Goal: Task Accomplishment & Management: Manage account settings

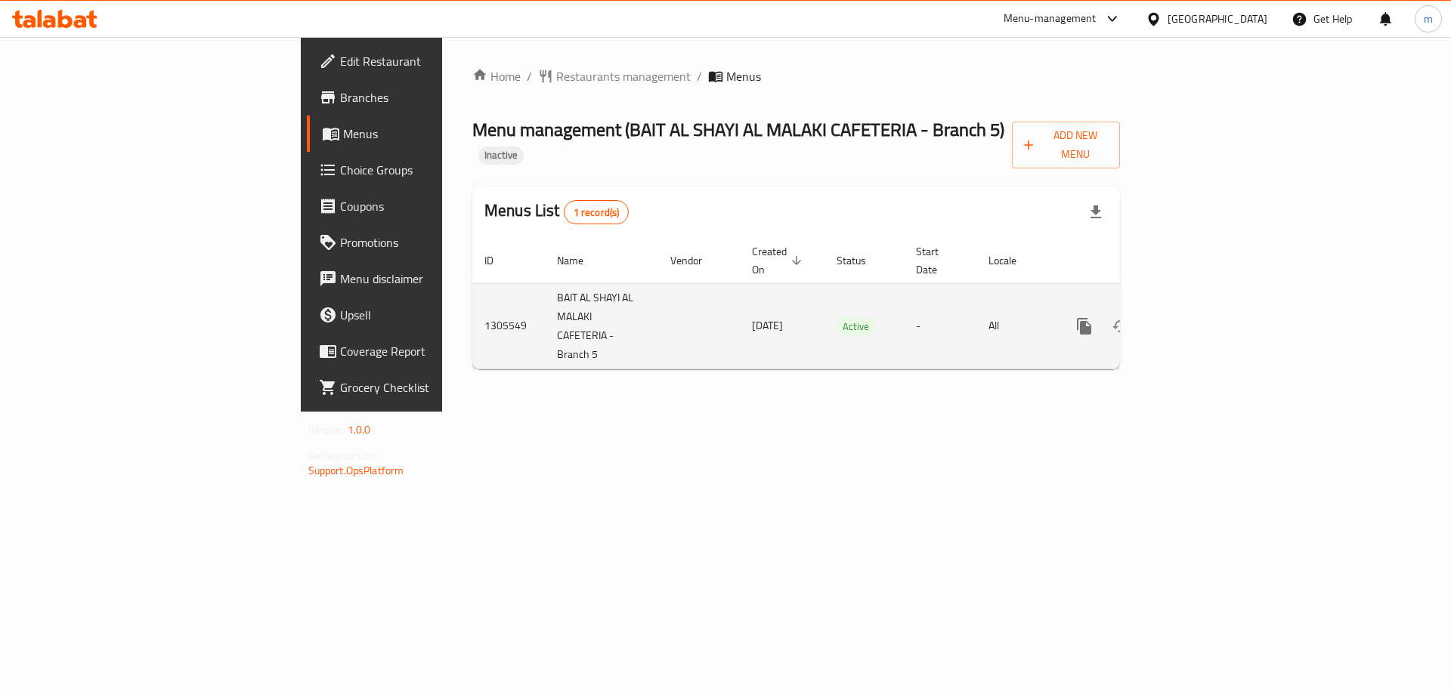
click at [1202, 317] on icon "enhanced table" at bounding box center [1193, 326] width 18 height 18
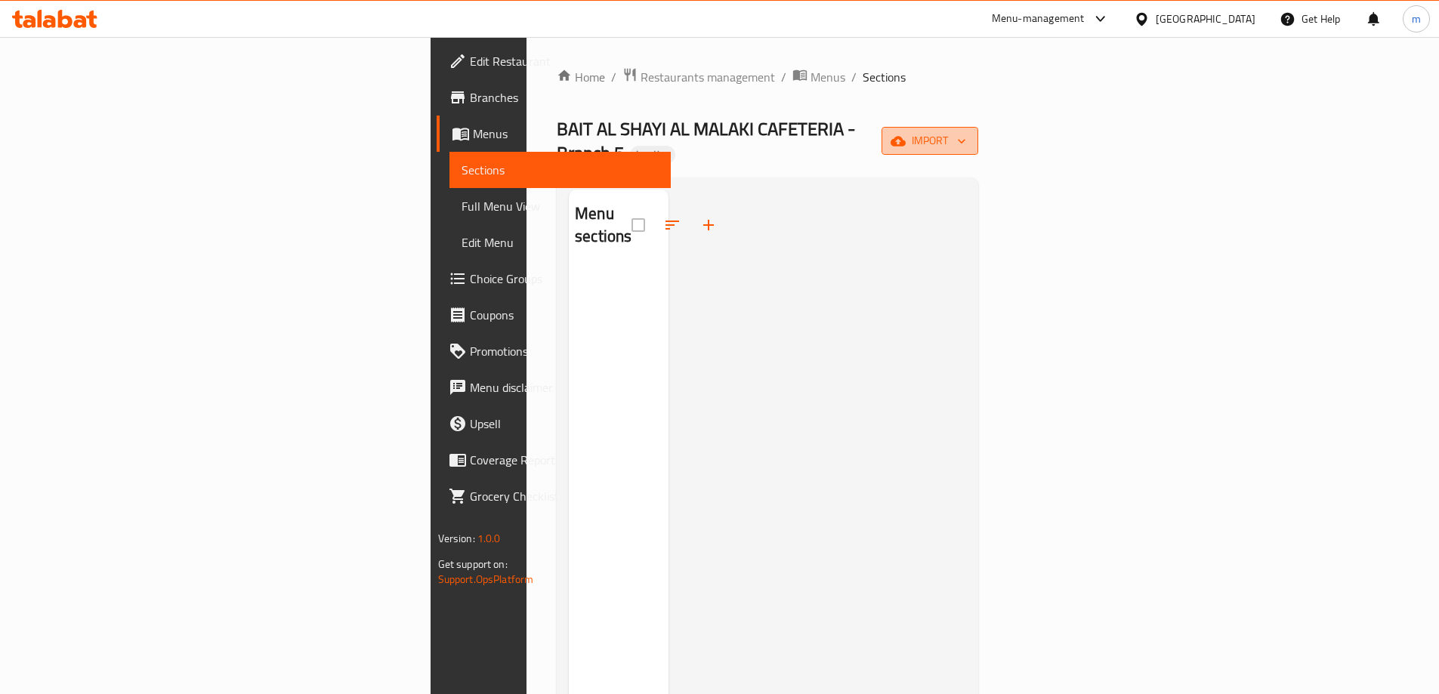
click at [978, 142] on button "import" at bounding box center [930, 141] width 97 height 28
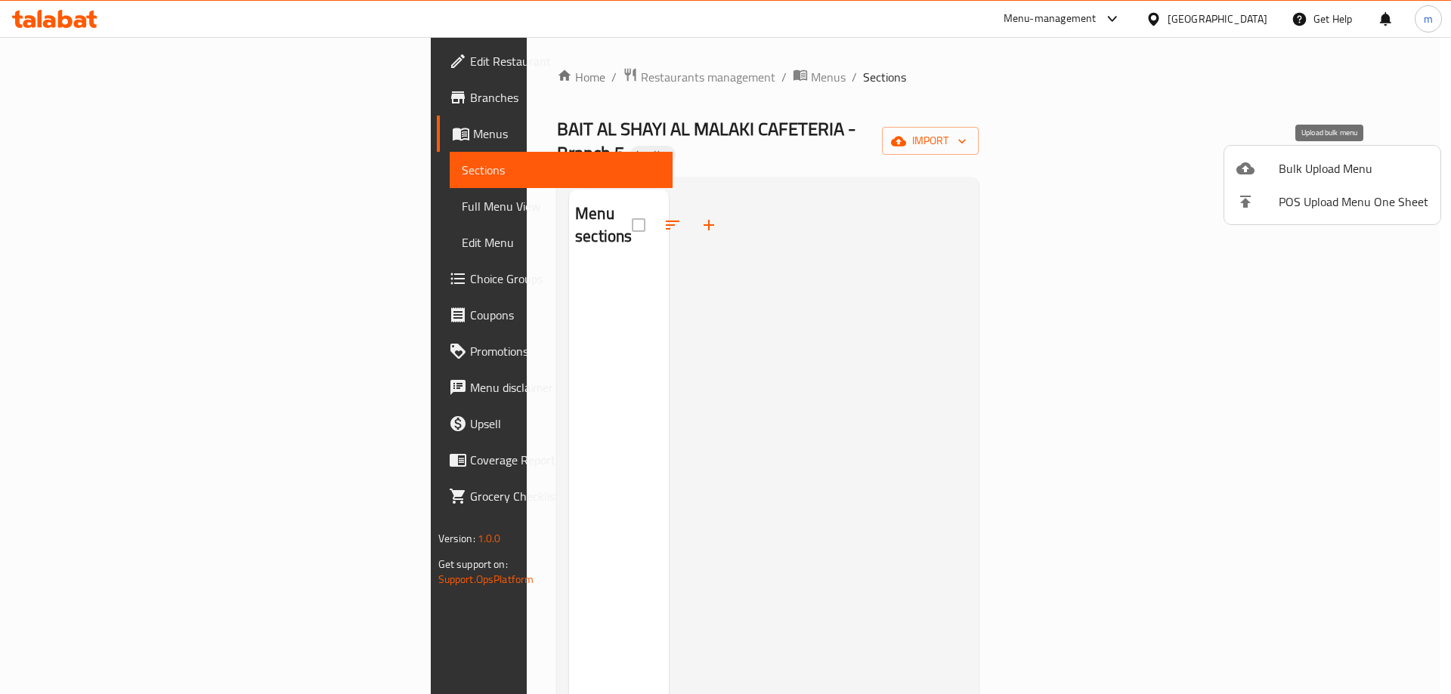
click at [1302, 162] on span "Bulk Upload Menu" at bounding box center [1353, 168] width 150 height 18
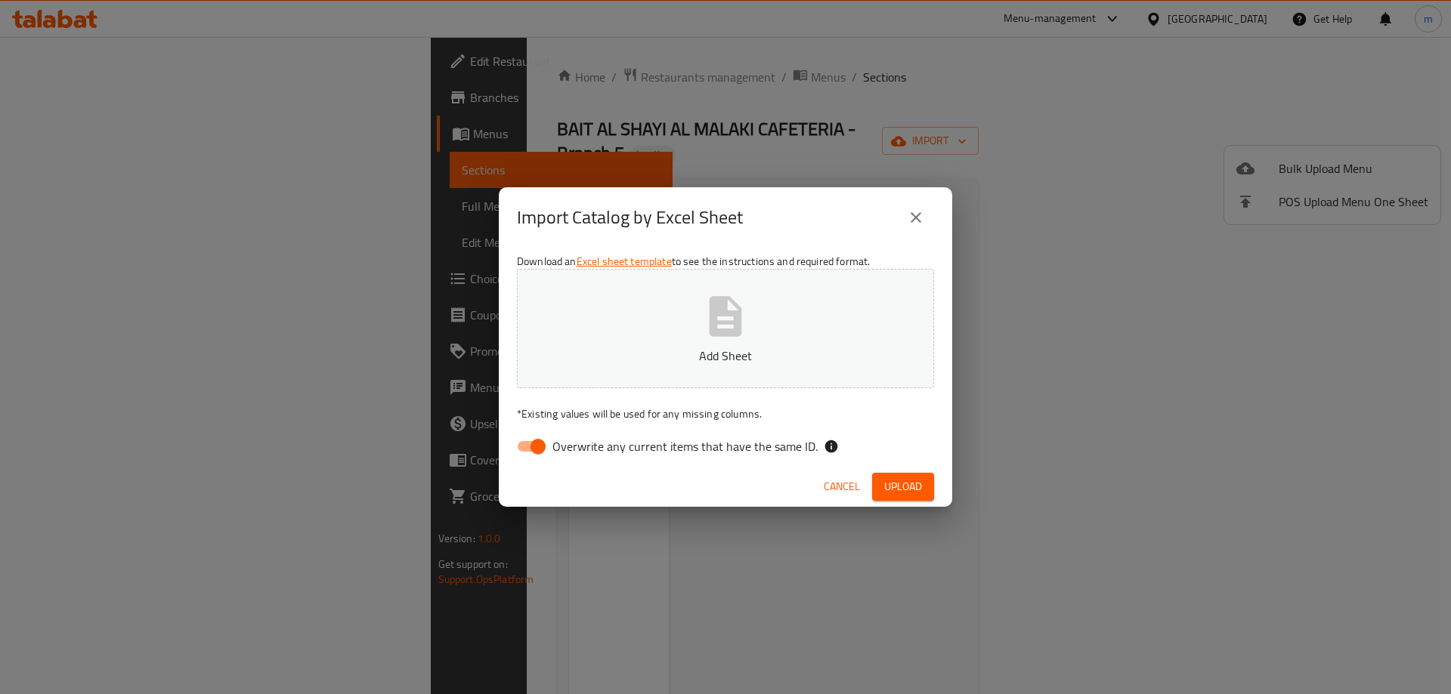
click at [536, 442] on input "Overwrite any current items that have the same ID." at bounding box center [538, 446] width 86 height 29
checkbox input "false"
click at [663, 330] on button "Add Sheet" at bounding box center [725, 328] width 417 height 119
click at [900, 471] on div "Cancel Upload" at bounding box center [725, 487] width 453 height 40
click at [905, 478] on span "Upload" at bounding box center [903, 486] width 38 height 19
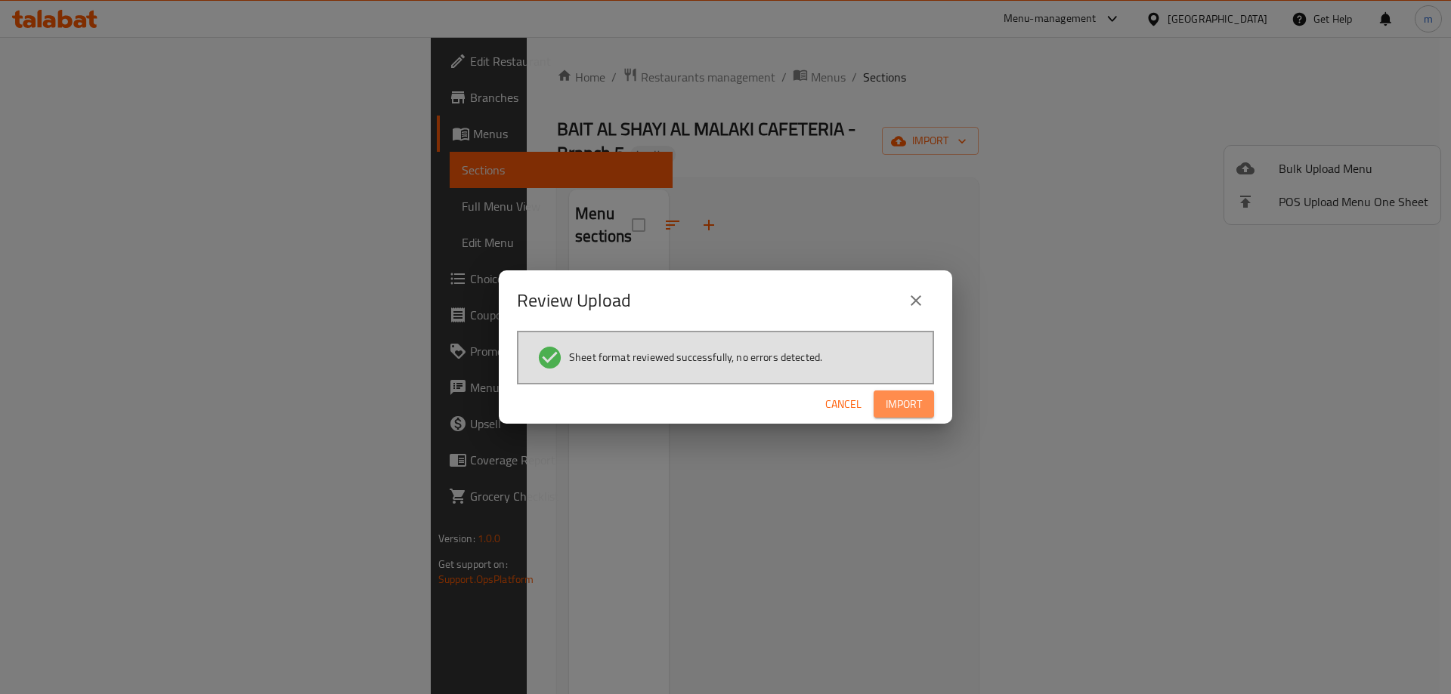
click at [925, 404] on button "Import" at bounding box center [903, 405] width 60 height 28
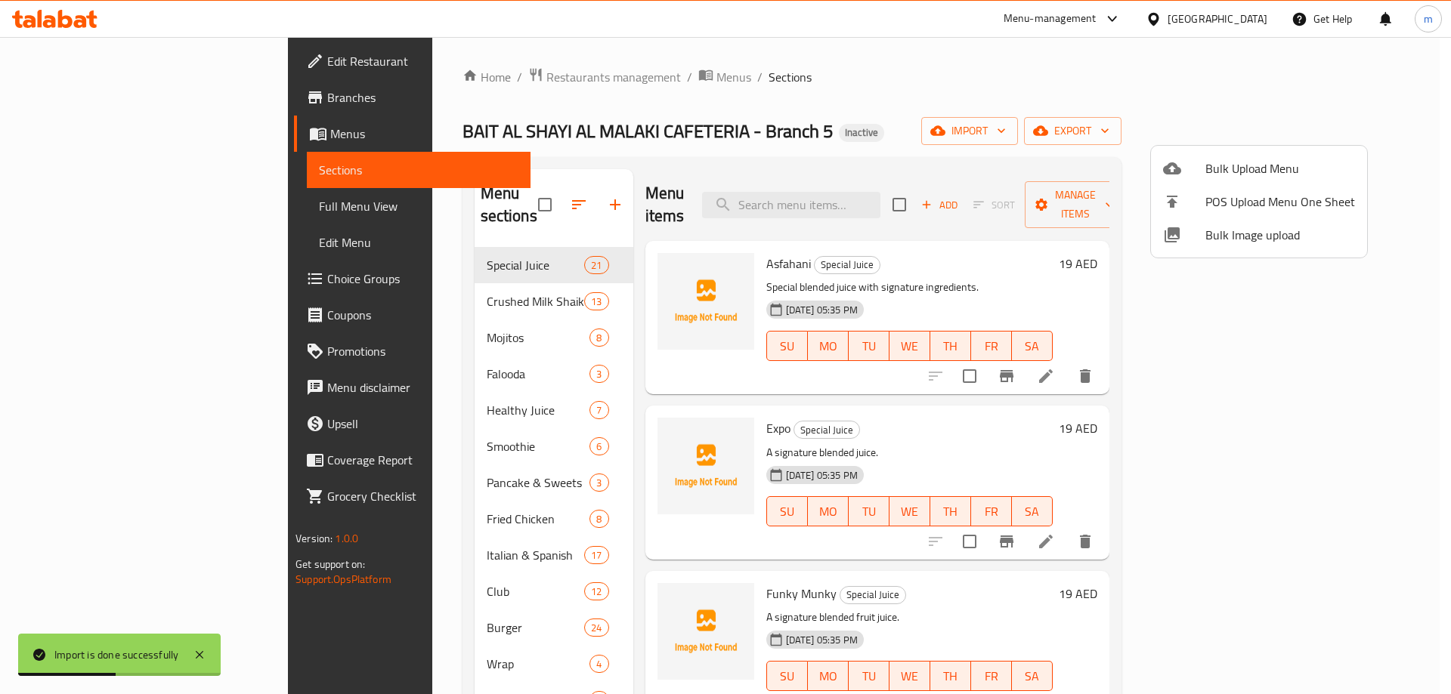
click at [756, 132] on div at bounding box center [725, 347] width 1451 height 694
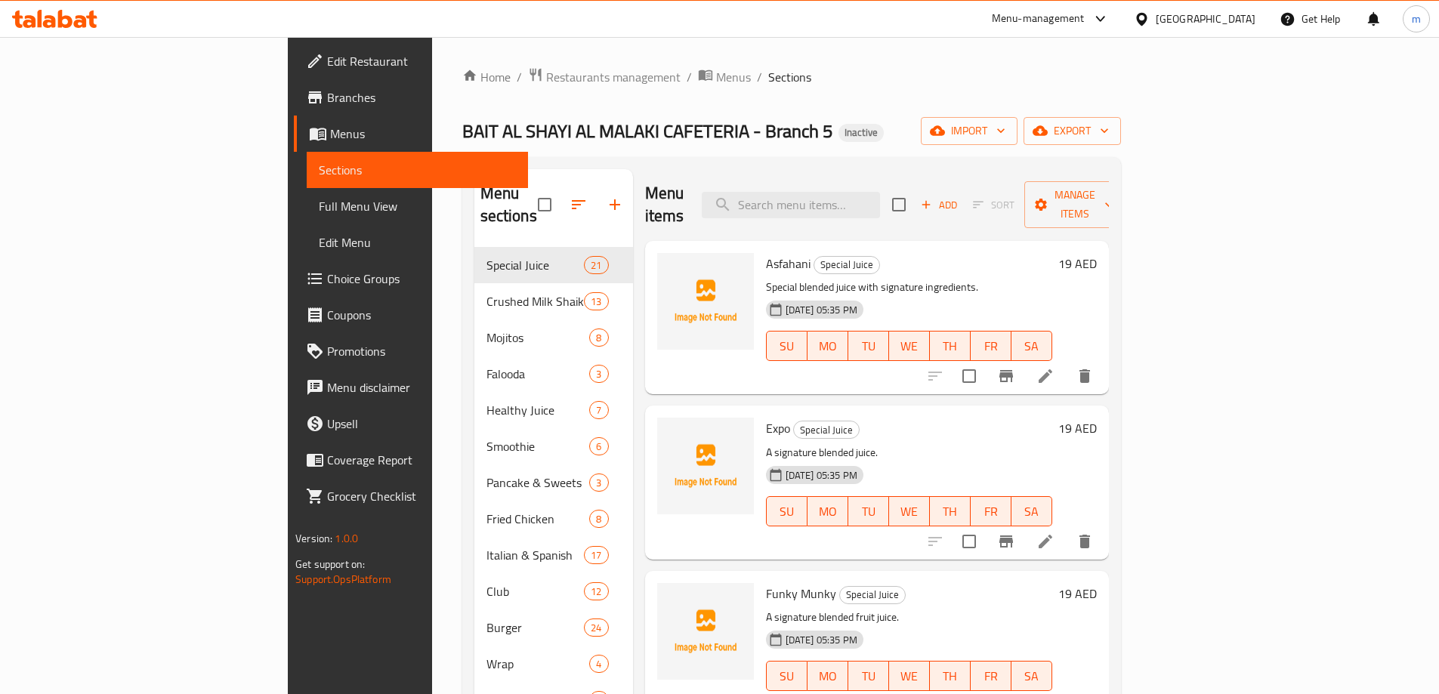
click at [319, 209] on span "Full Menu View" at bounding box center [417, 206] width 197 height 18
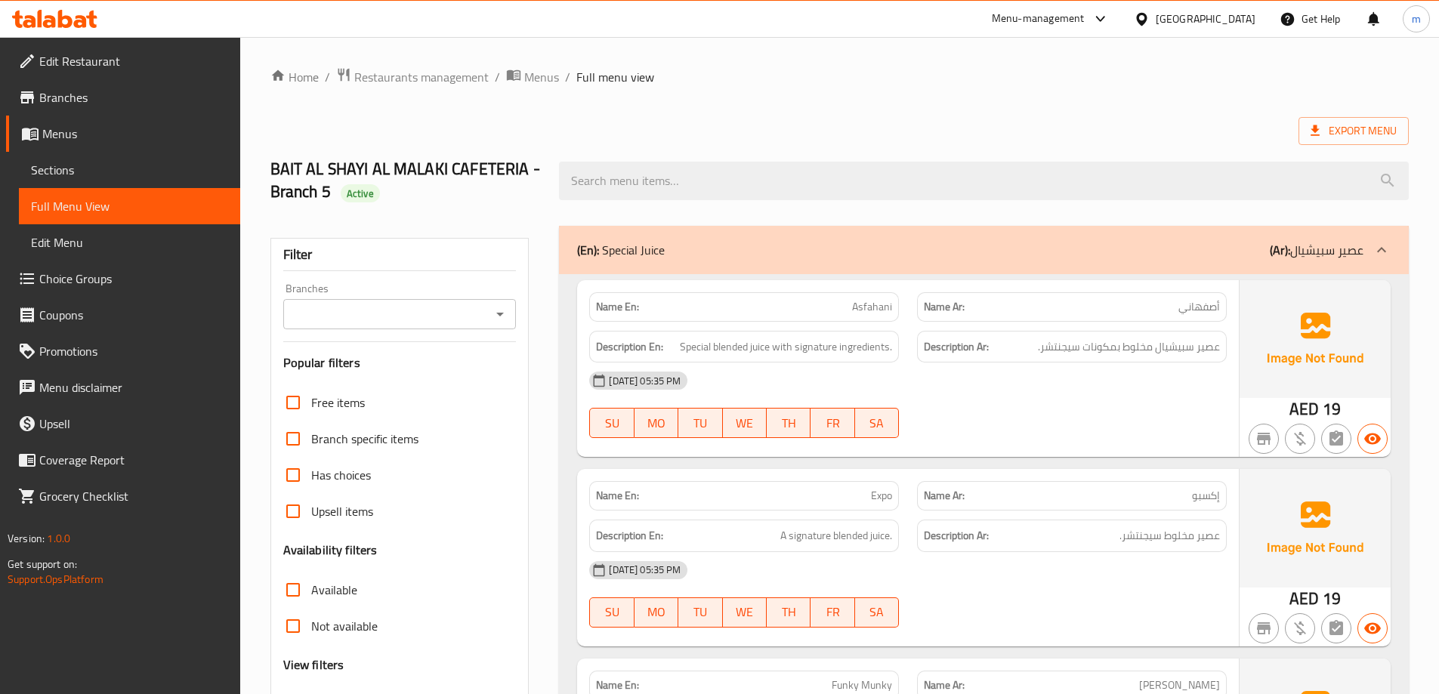
scroll to position [327, 0]
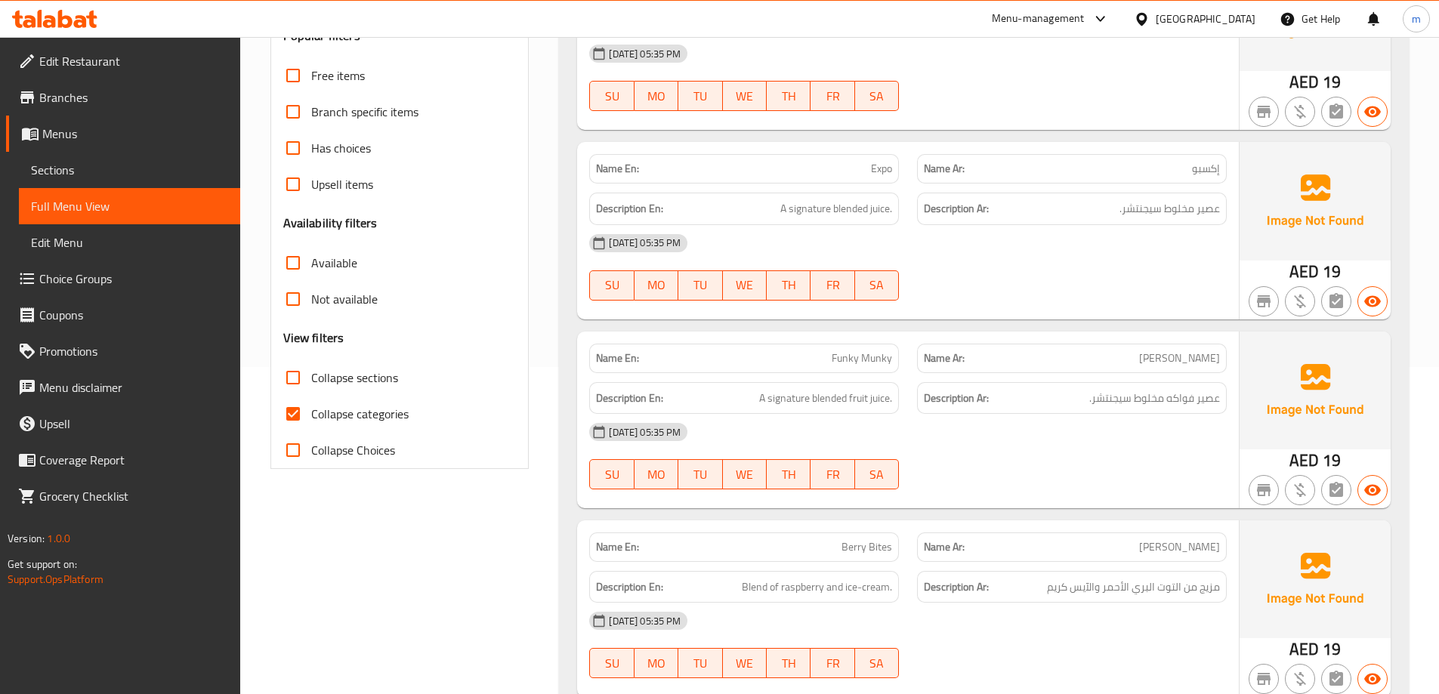
click at [372, 416] on span "Collapse categories" at bounding box center [359, 414] width 97 height 18
click at [311, 416] on input "Collapse categories" at bounding box center [293, 414] width 36 height 36
checkbox input "false"
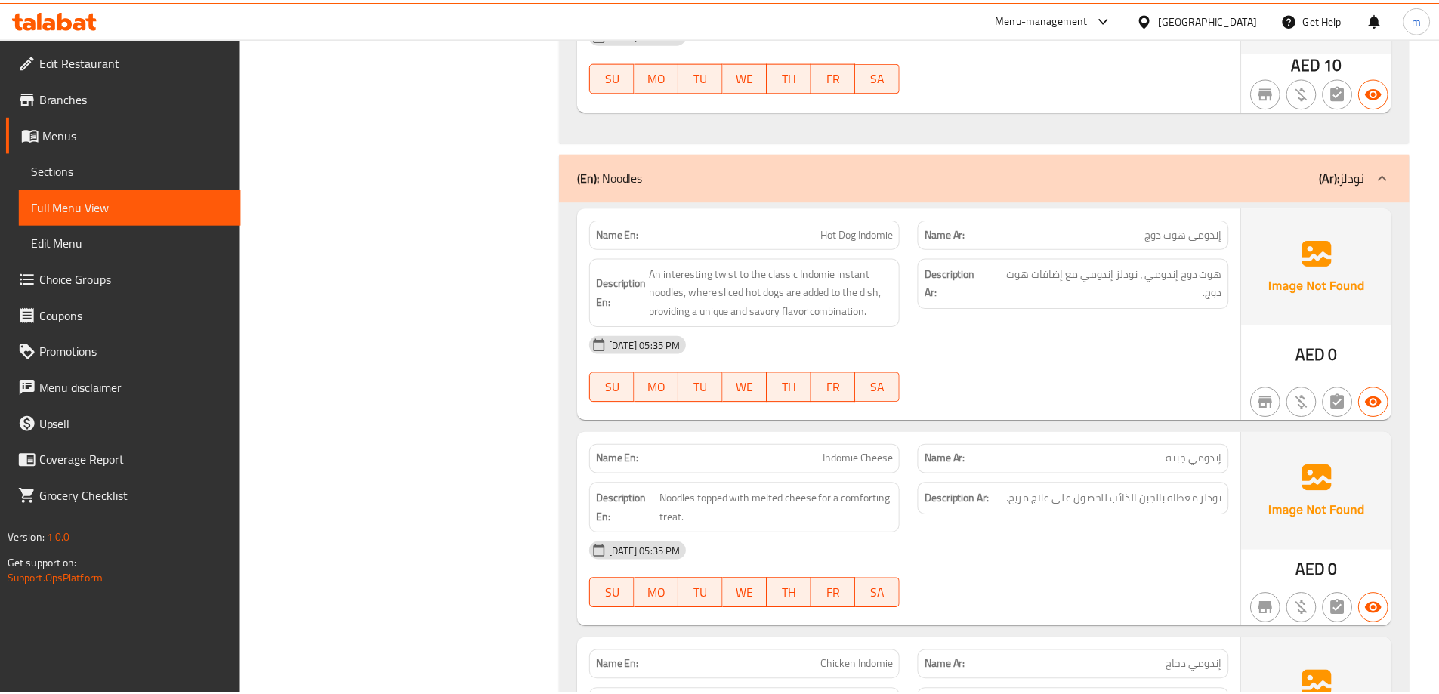
scroll to position [30378, 0]
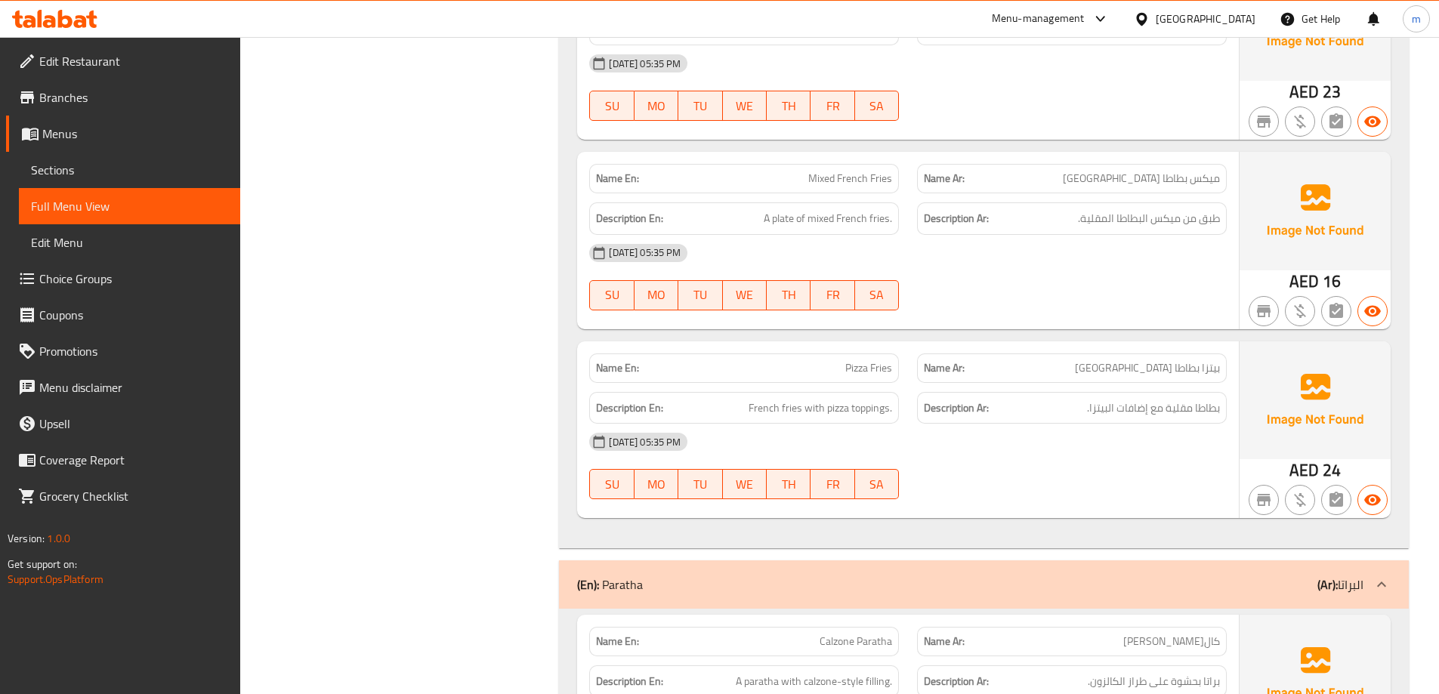
drag, startPoint x: 1018, startPoint y: 144, endPoint x: 836, endPoint y: 175, distance: 185.6
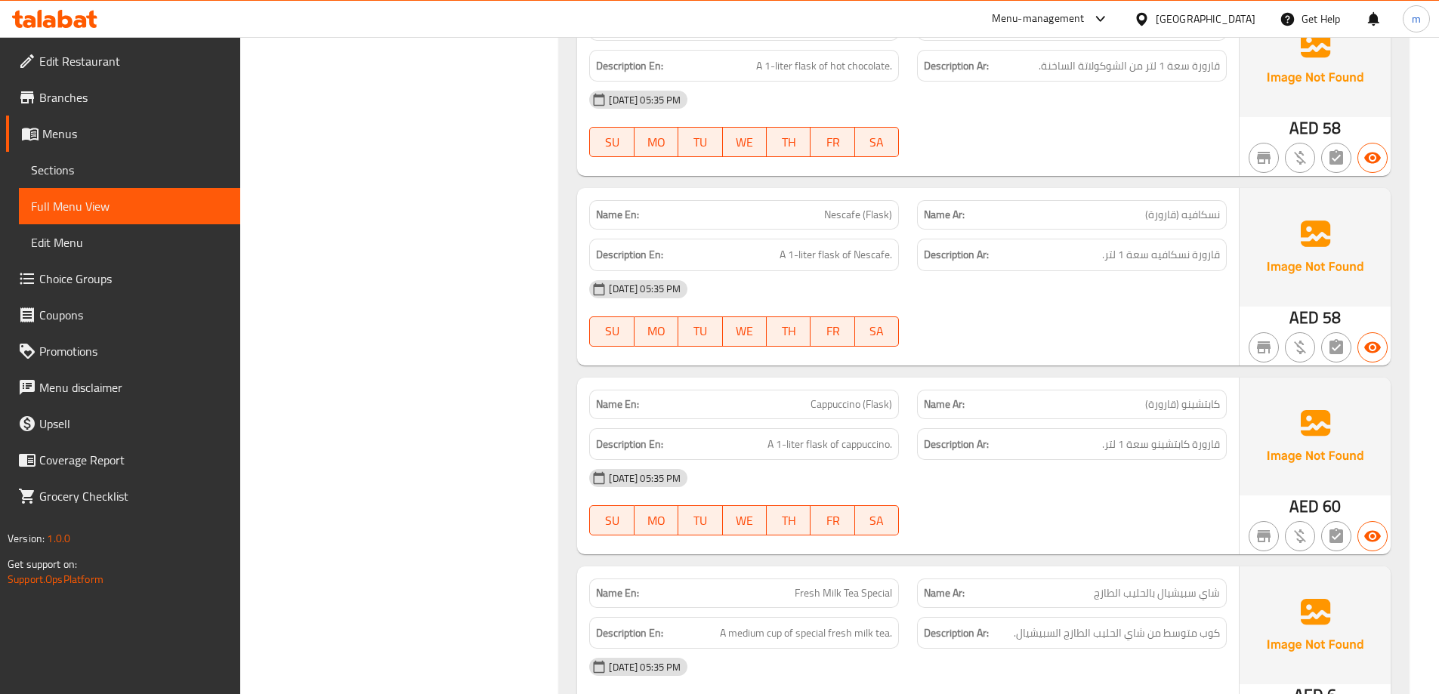
scroll to position [39947, 0]
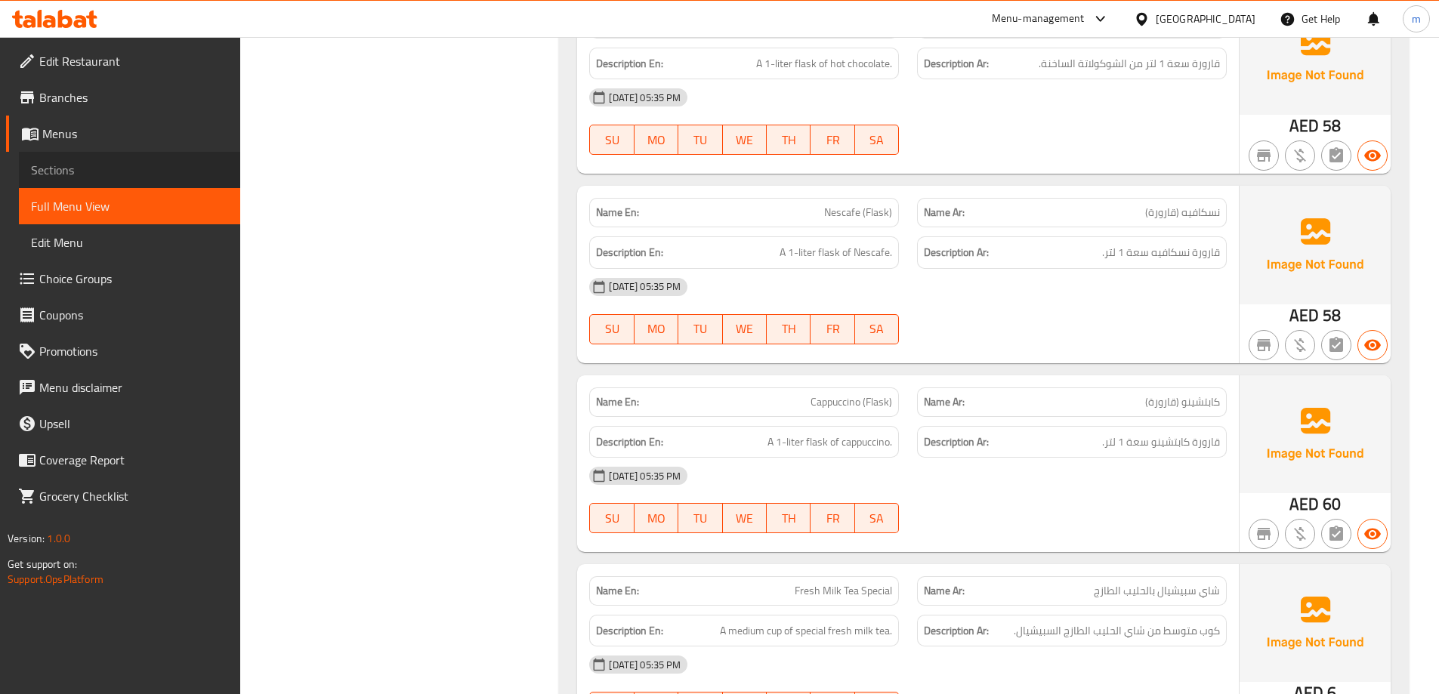
click at [141, 173] on span "Sections" at bounding box center [129, 170] width 197 height 18
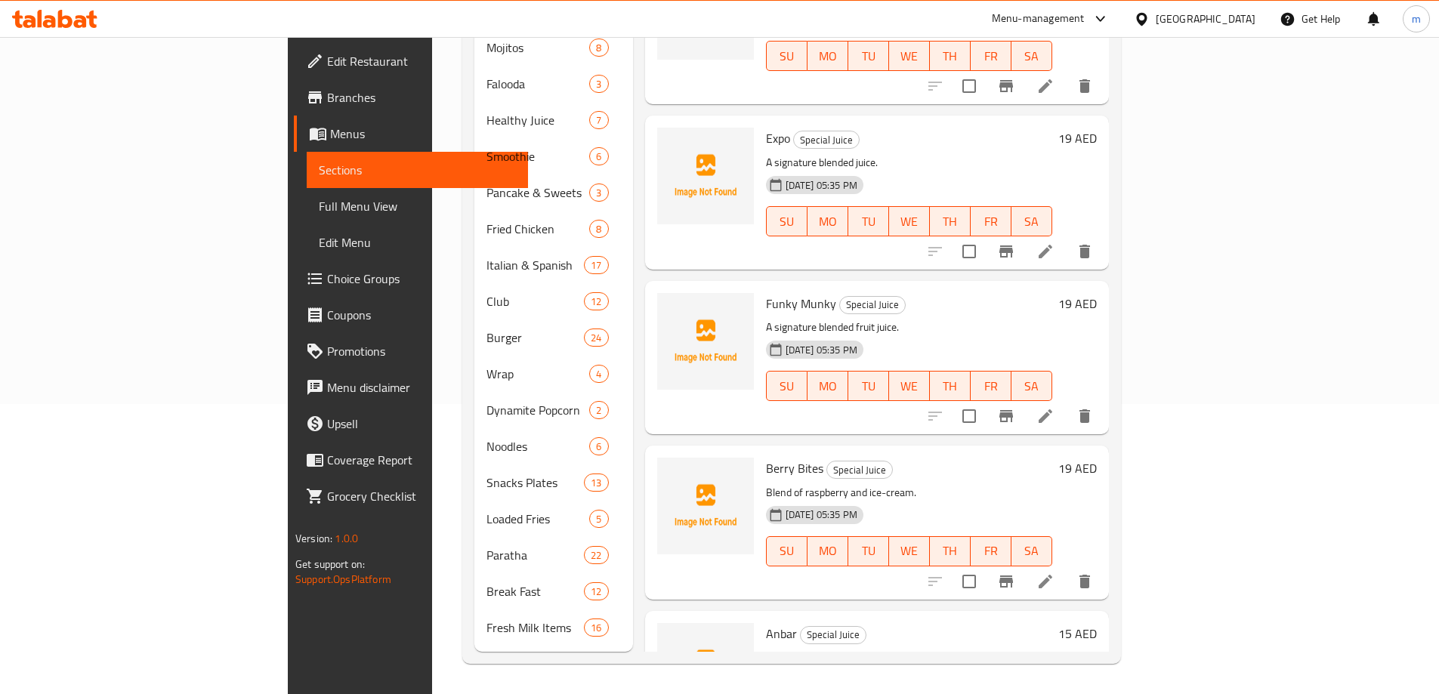
scroll to position [212, 0]
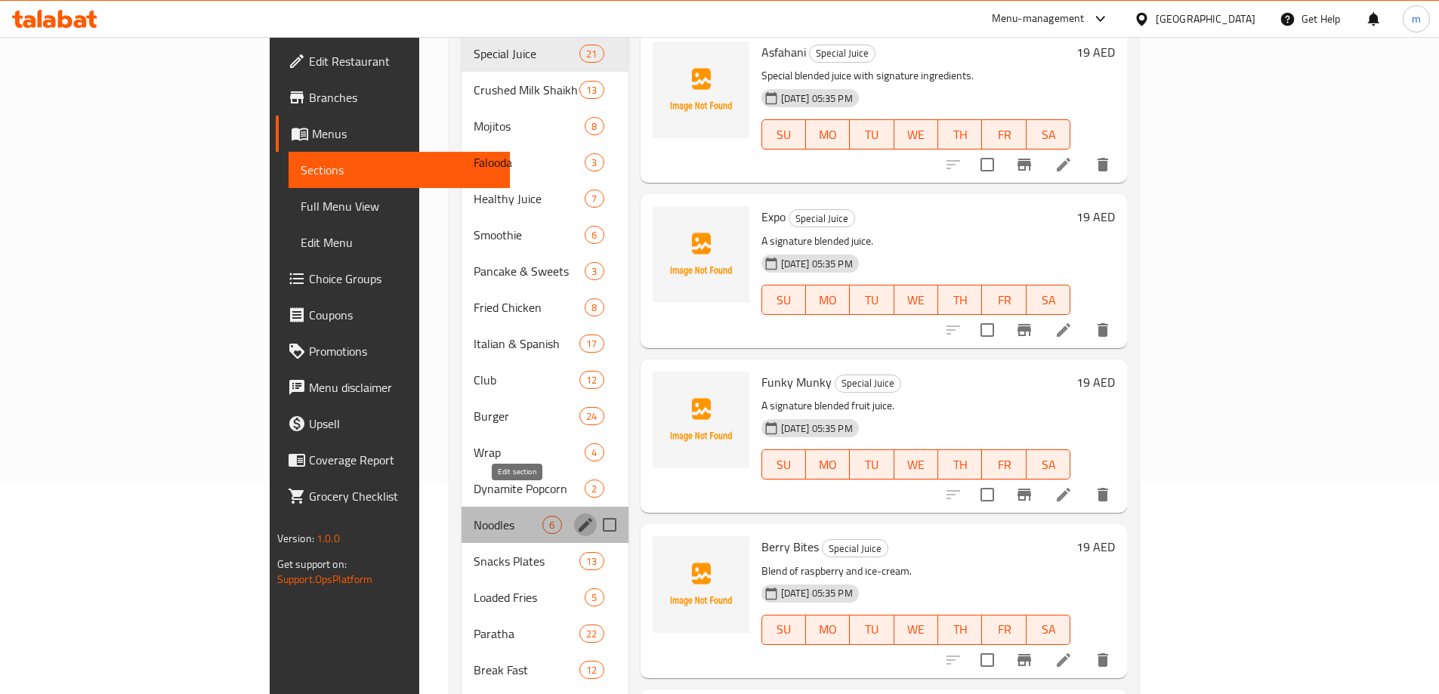
click at [576, 516] on icon "edit" at bounding box center [585, 525] width 18 height 18
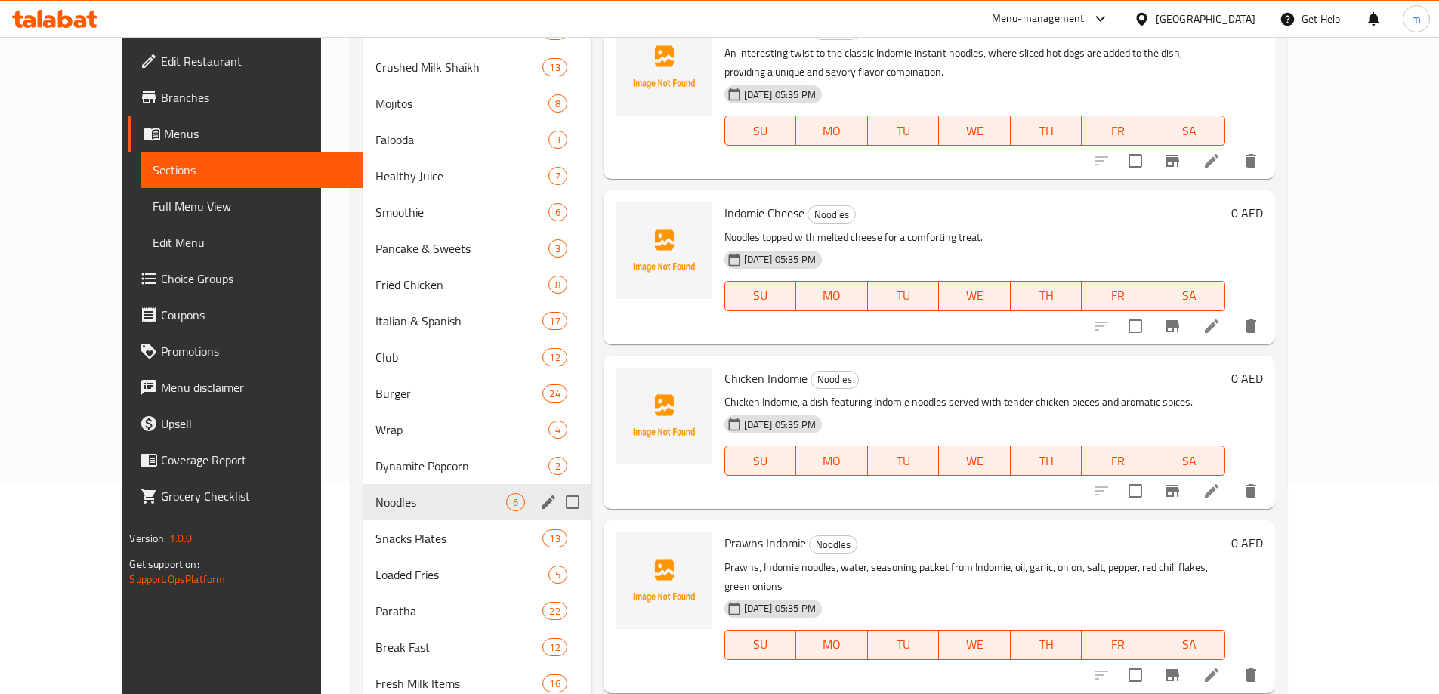
click at [557, 505] on input "Menu sections" at bounding box center [573, 503] width 32 height 32
checkbox input "true"
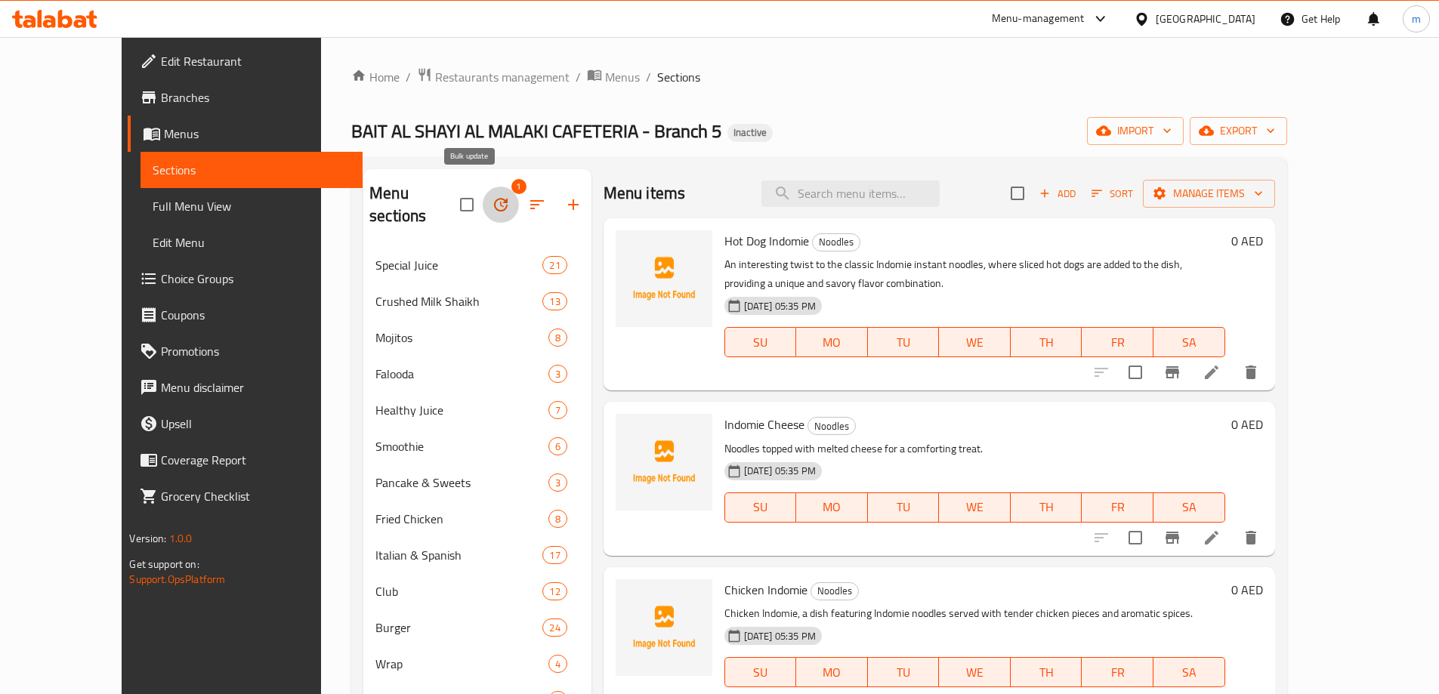
click at [483, 195] on button "button" at bounding box center [501, 205] width 36 height 36
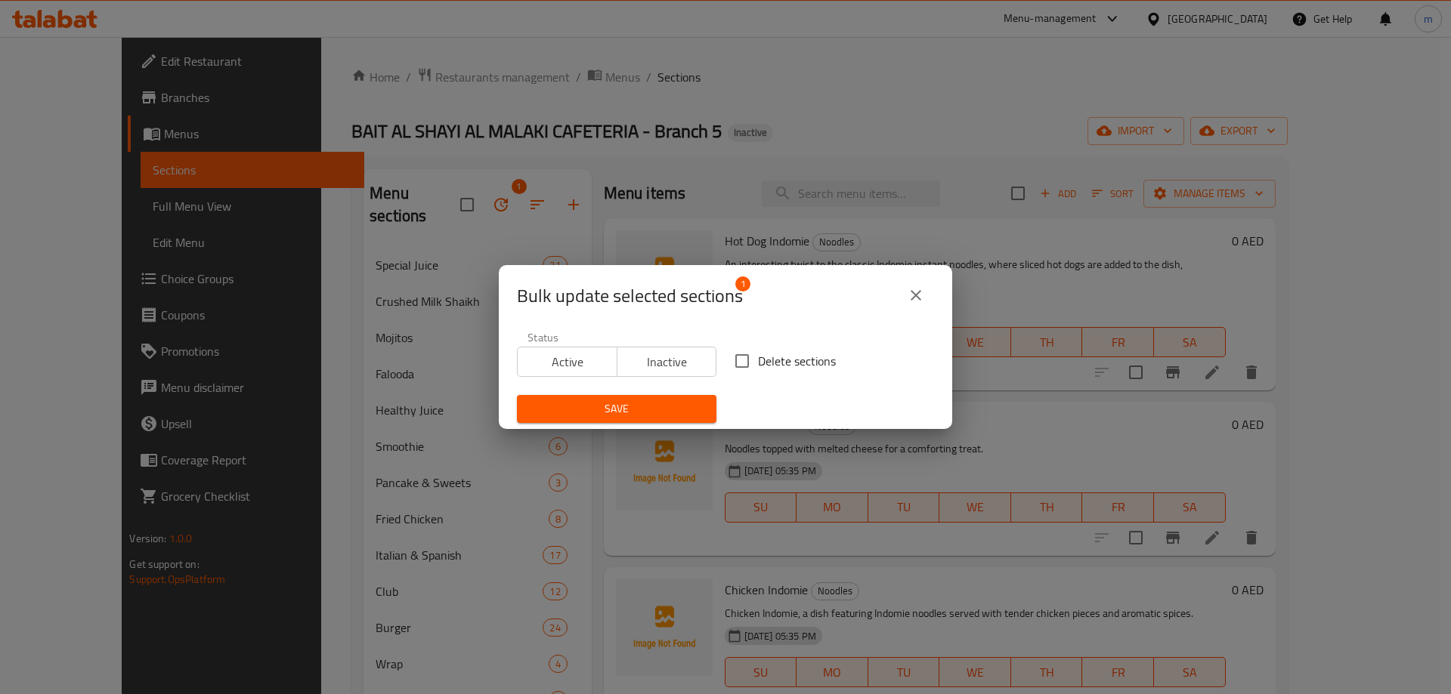
click at [736, 360] on input "Delete sections" at bounding box center [742, 361] width 32 height 32
checkbox input "true"
click at [674, 404] on span "Save" at bounding box center [616, 409] width 175 height 19
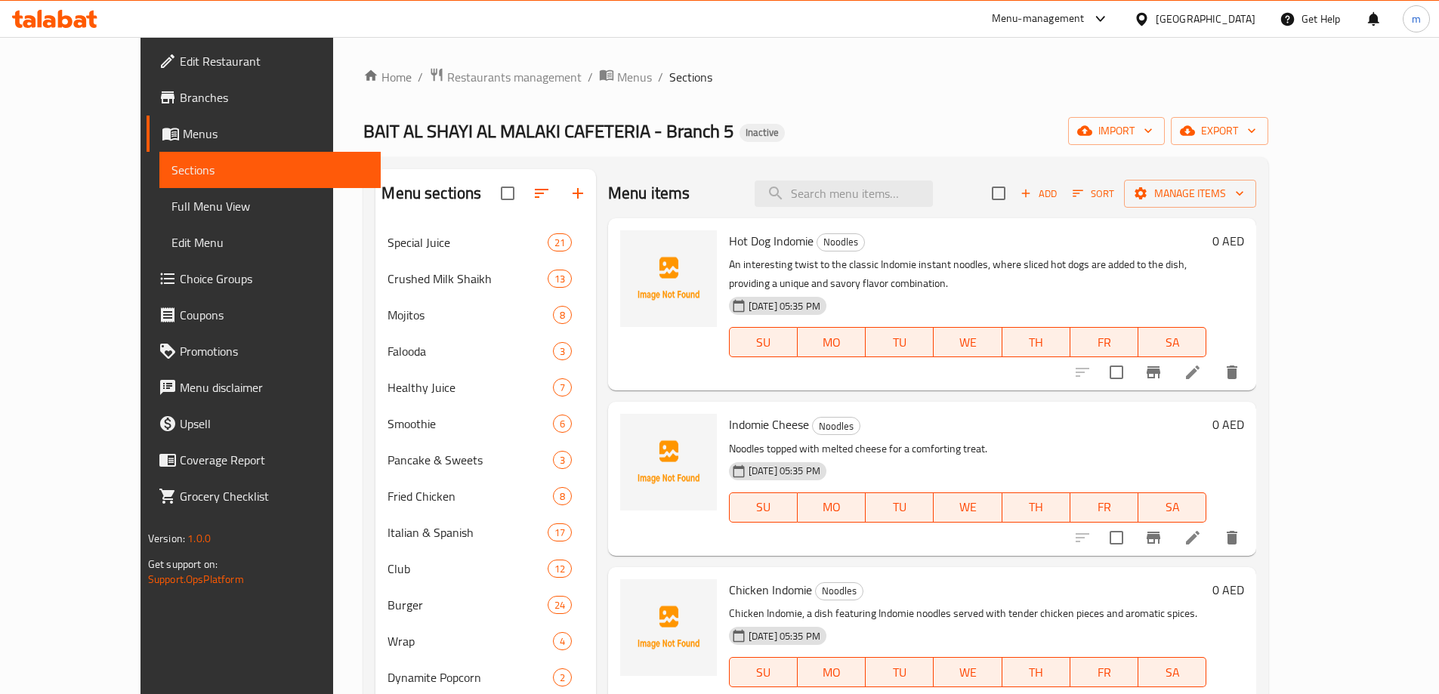
click at [172, 204] on span "Full Menu View" at bounding box center [270, 206] width 197 height 18
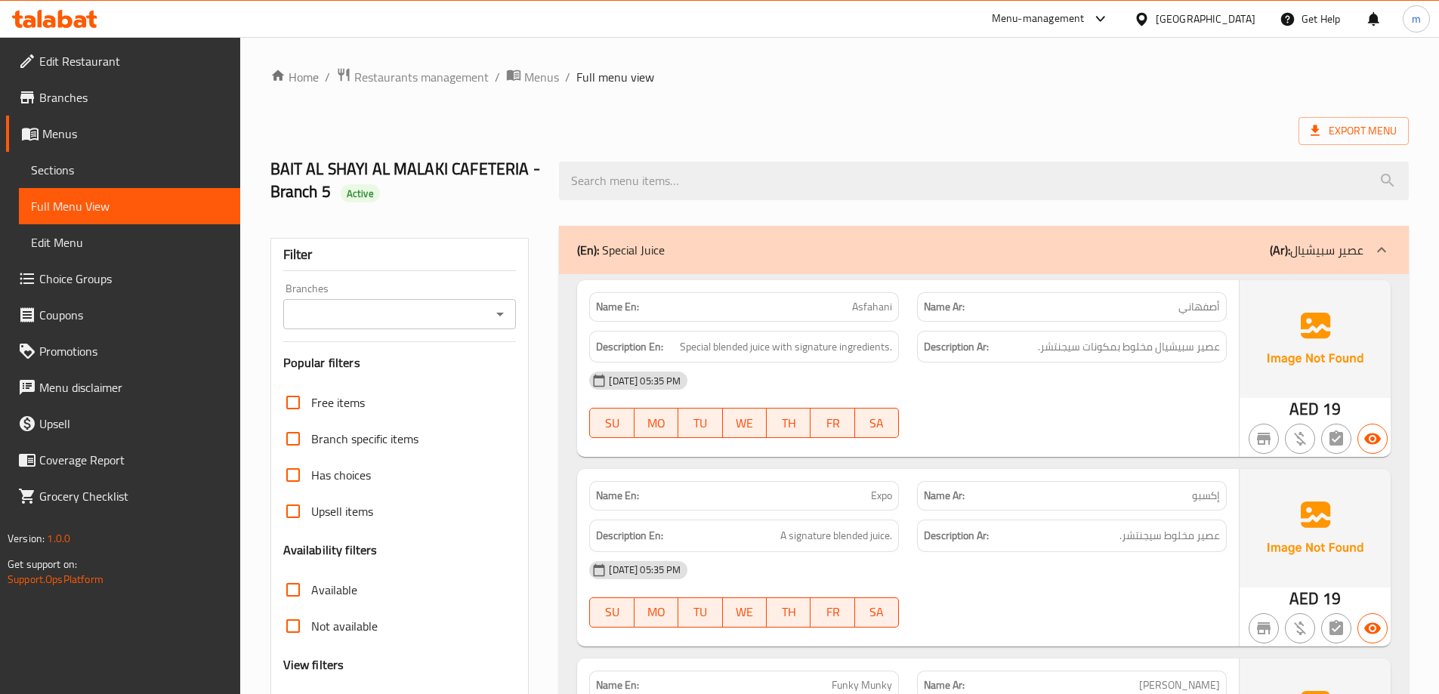
scroll to position [327, 0]
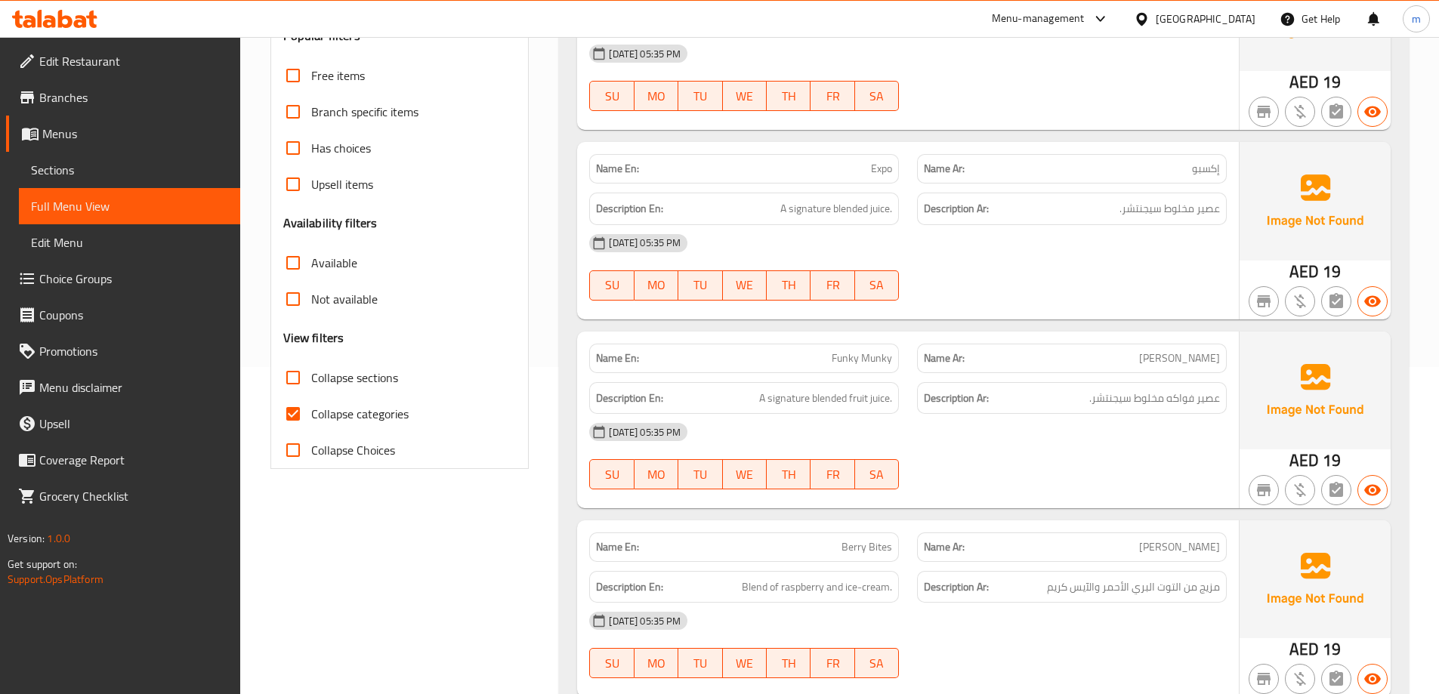
click at [379, 402] on label "Collapse categories" at bounding box center [342, 414] width 134 height 36
click at [311, 402] on input "Collapse categories" at bounding box center [293, 414] width 36 height 36
checkbox input "false"
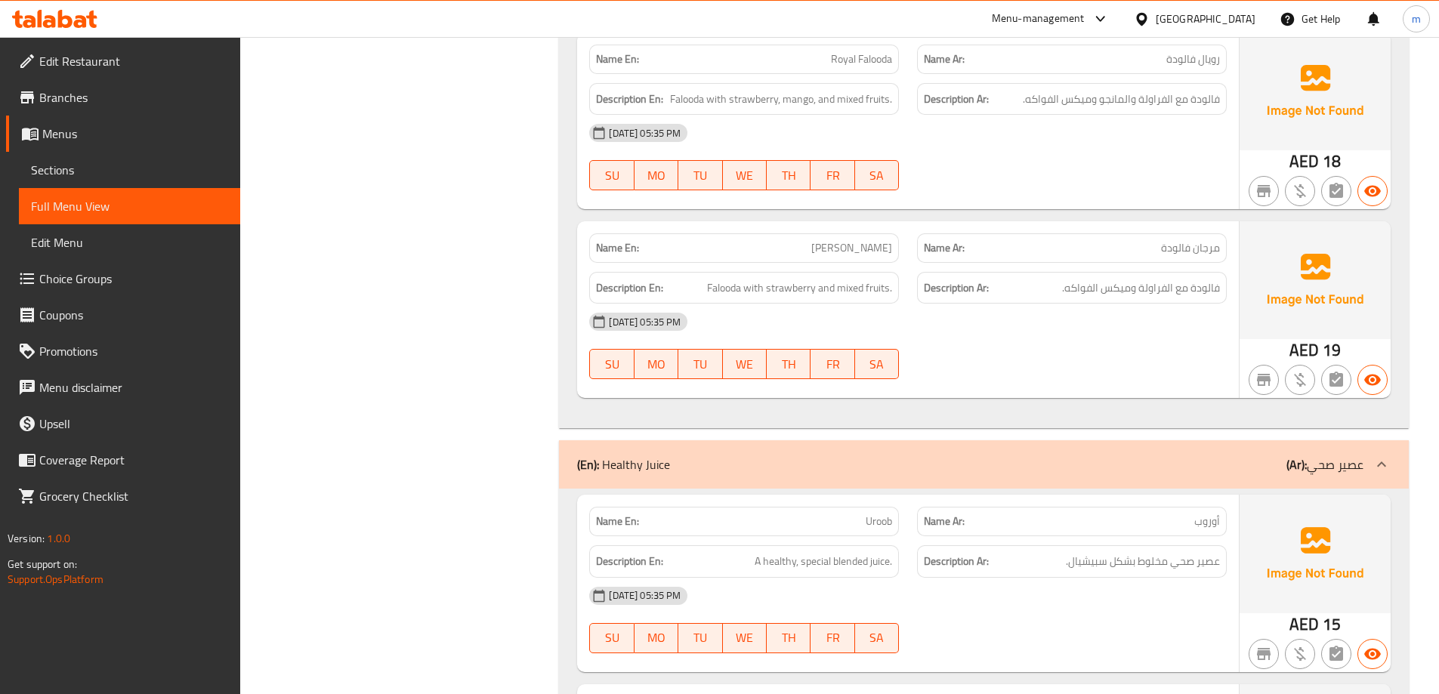
scroll to position [8747, 0]
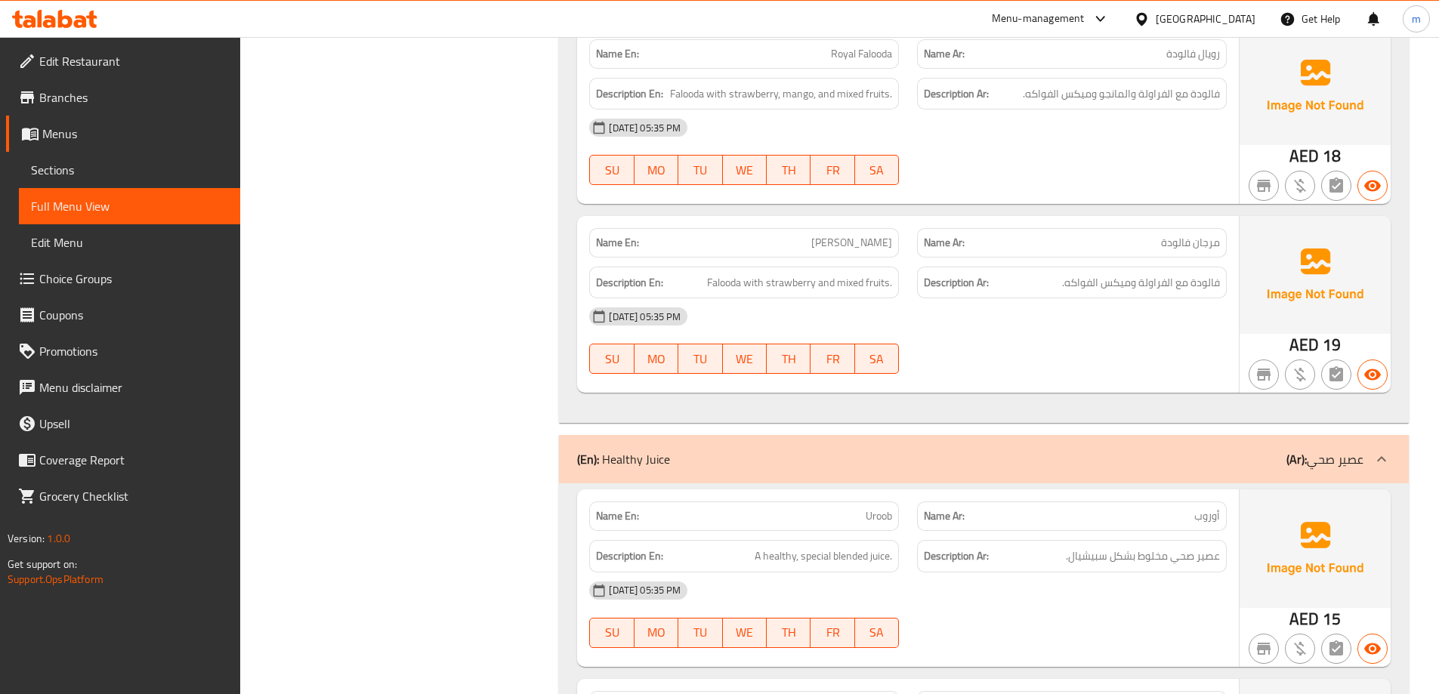
copy span "[PERSON_NAME]"
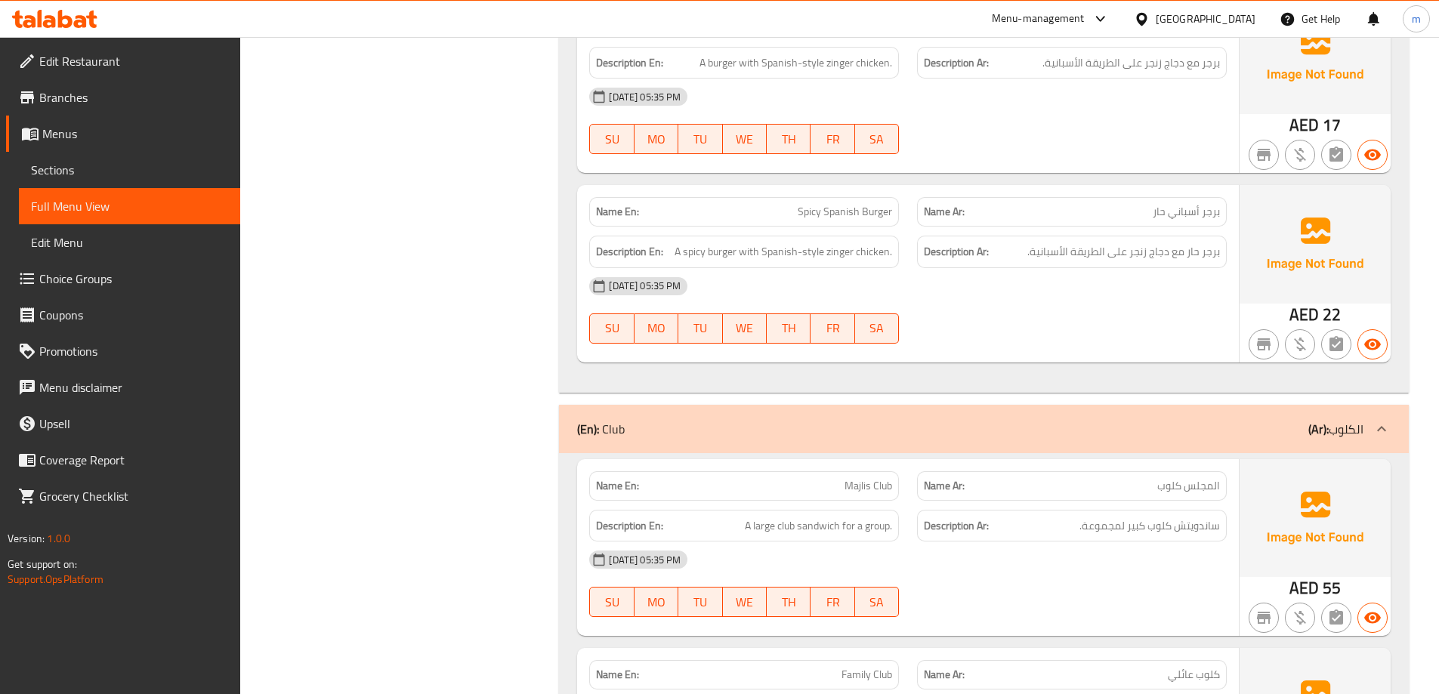
scroll to position [17587, 0]
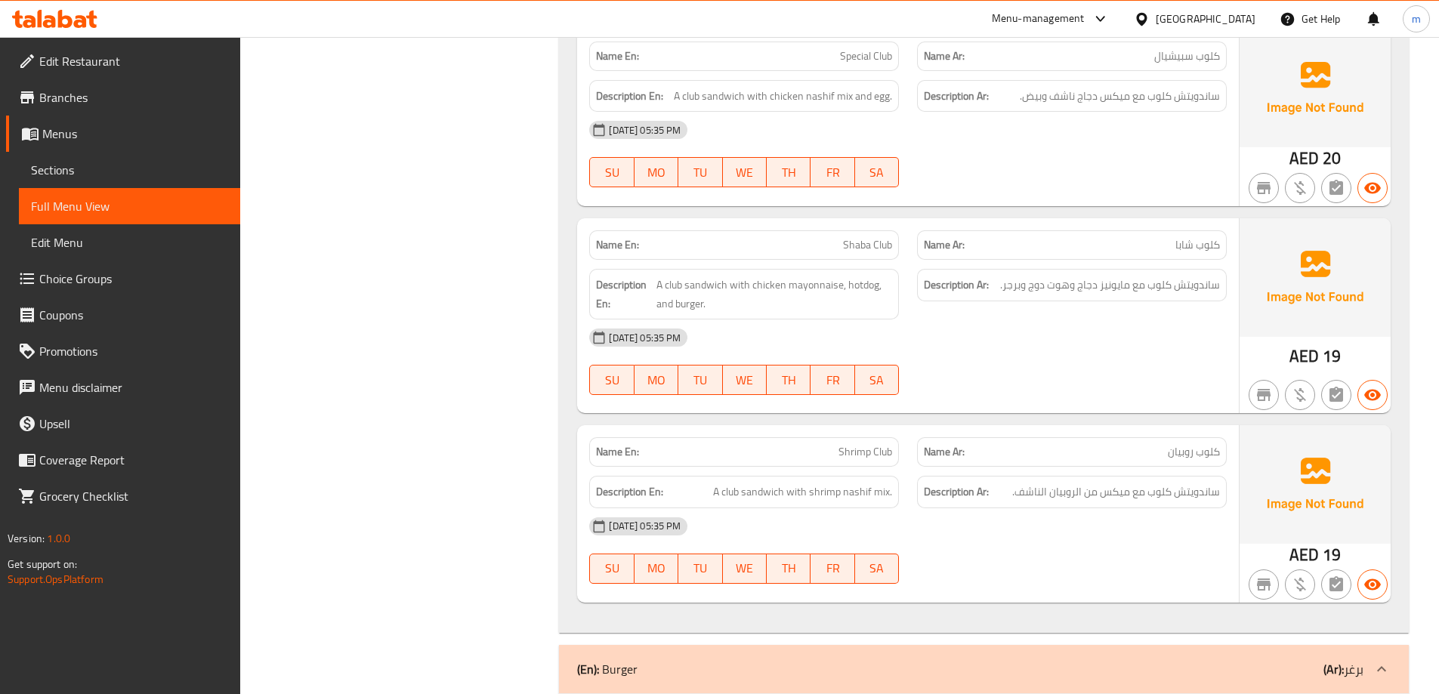
scroll to position [19400, 0]
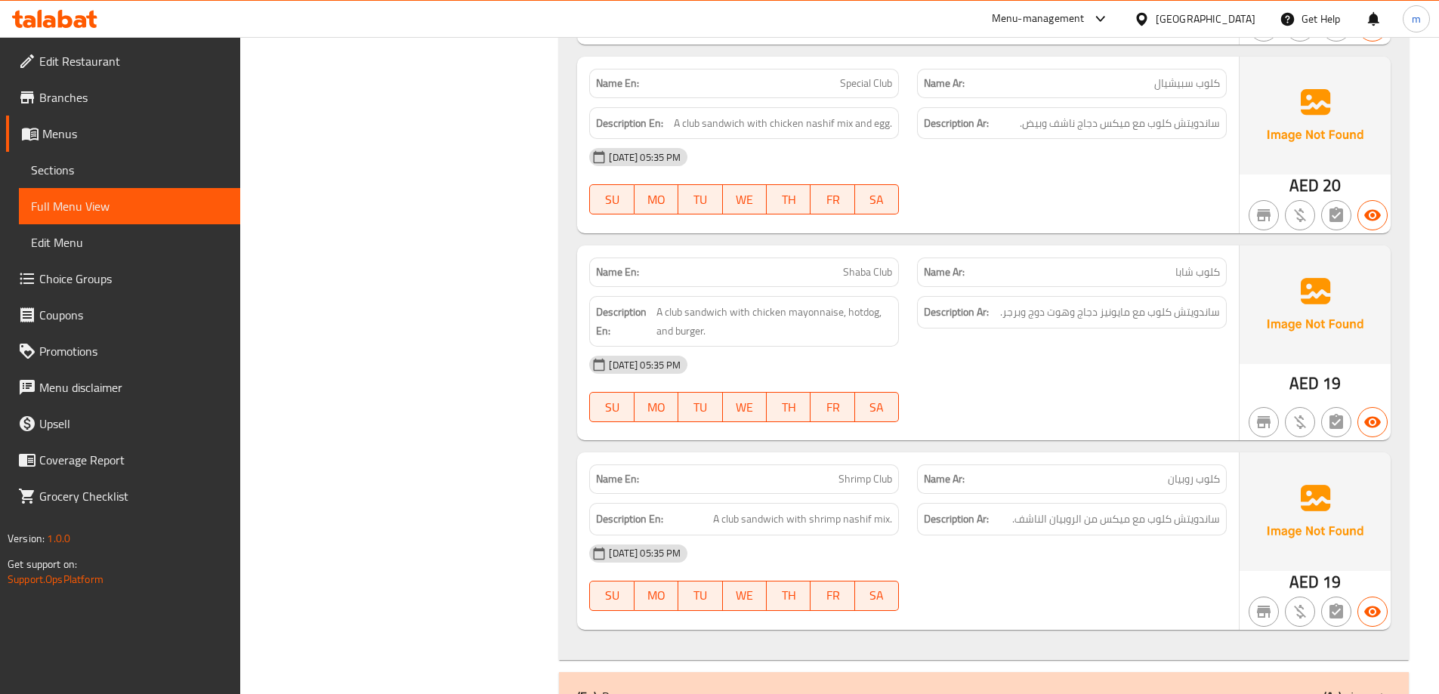
copy span "Shaba Club"
click at [131, 153] on link "Sections" at bounding box center [129, 170] width 221 height 36
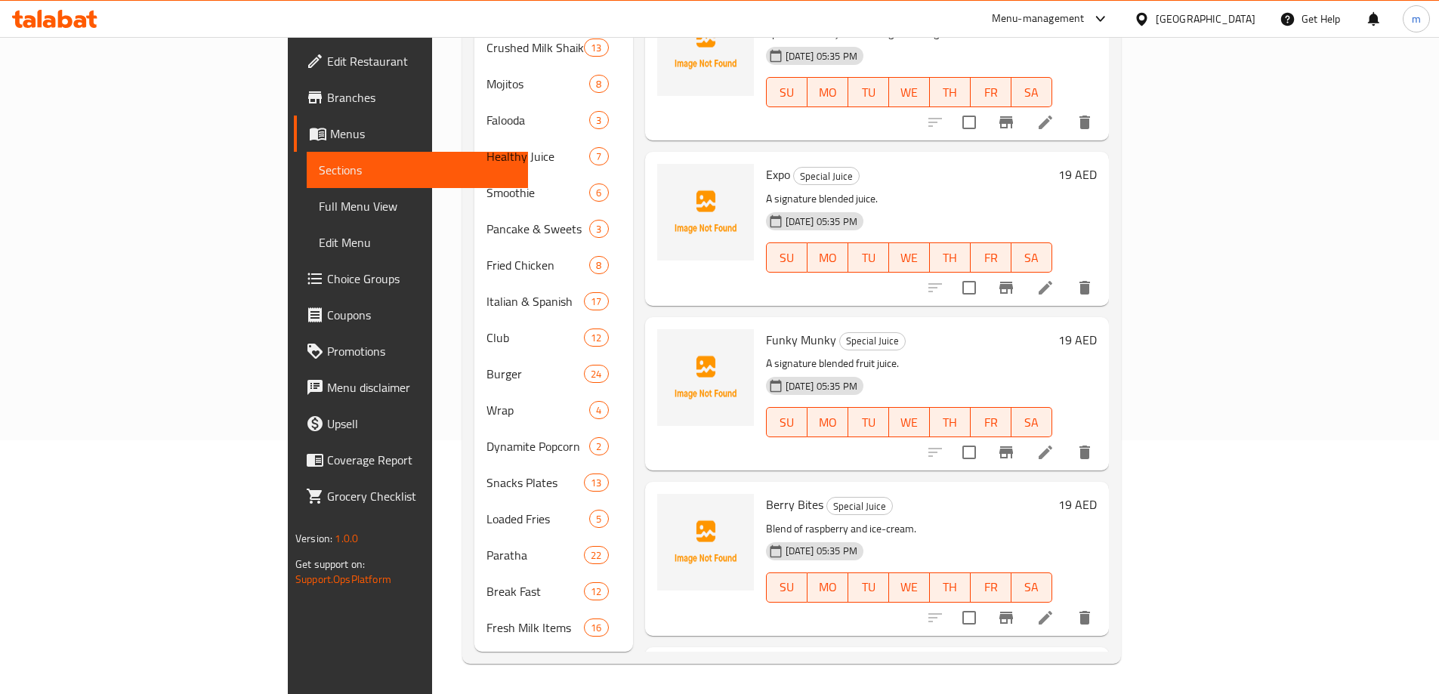
scroll to position [212, 0]
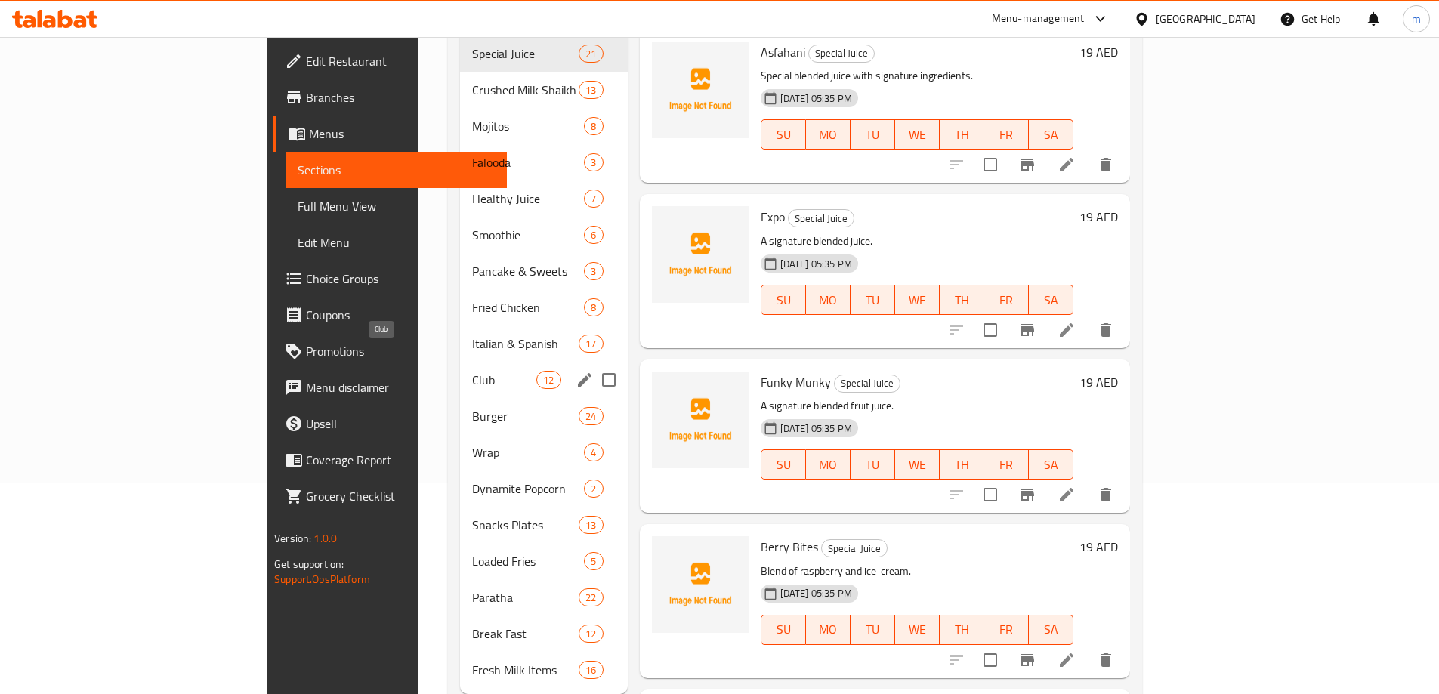
click at [472, 371] on span "Club" at bounding box center [504, 380] width 64 height 18
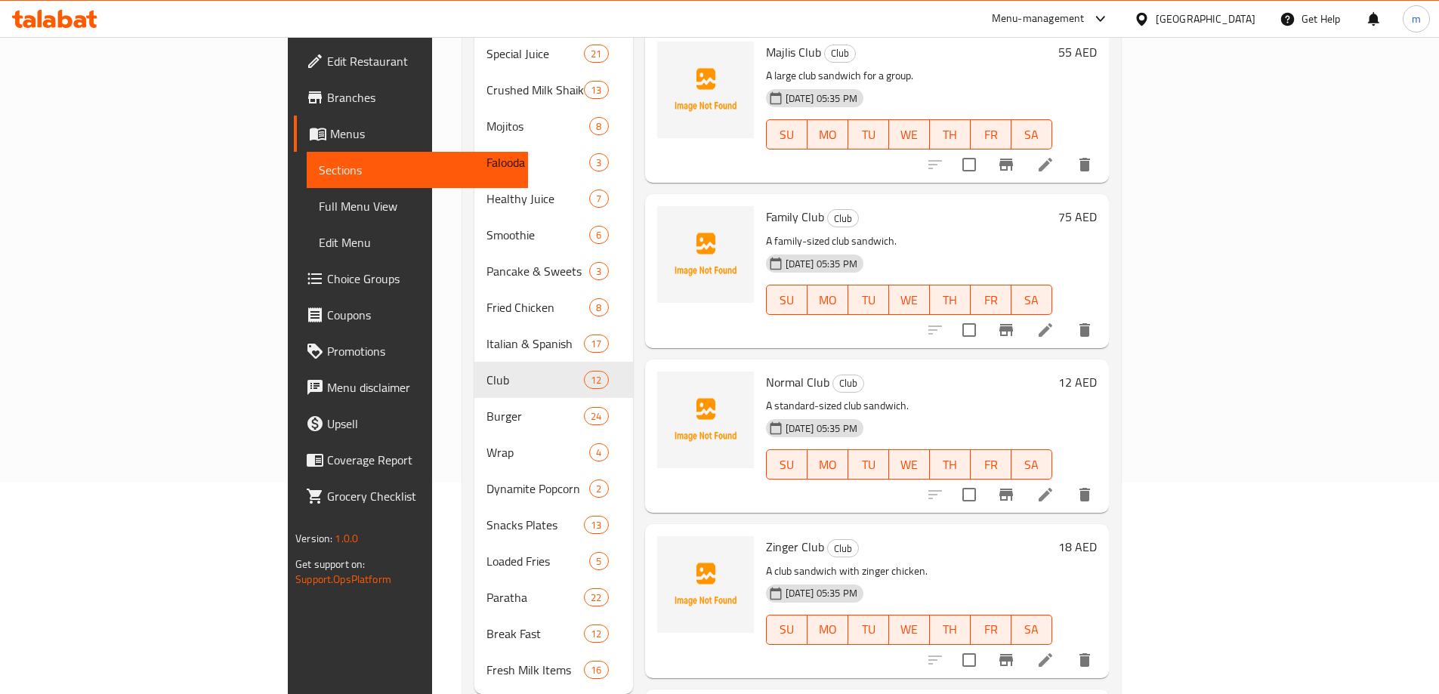
scroll to position [1304, 0]
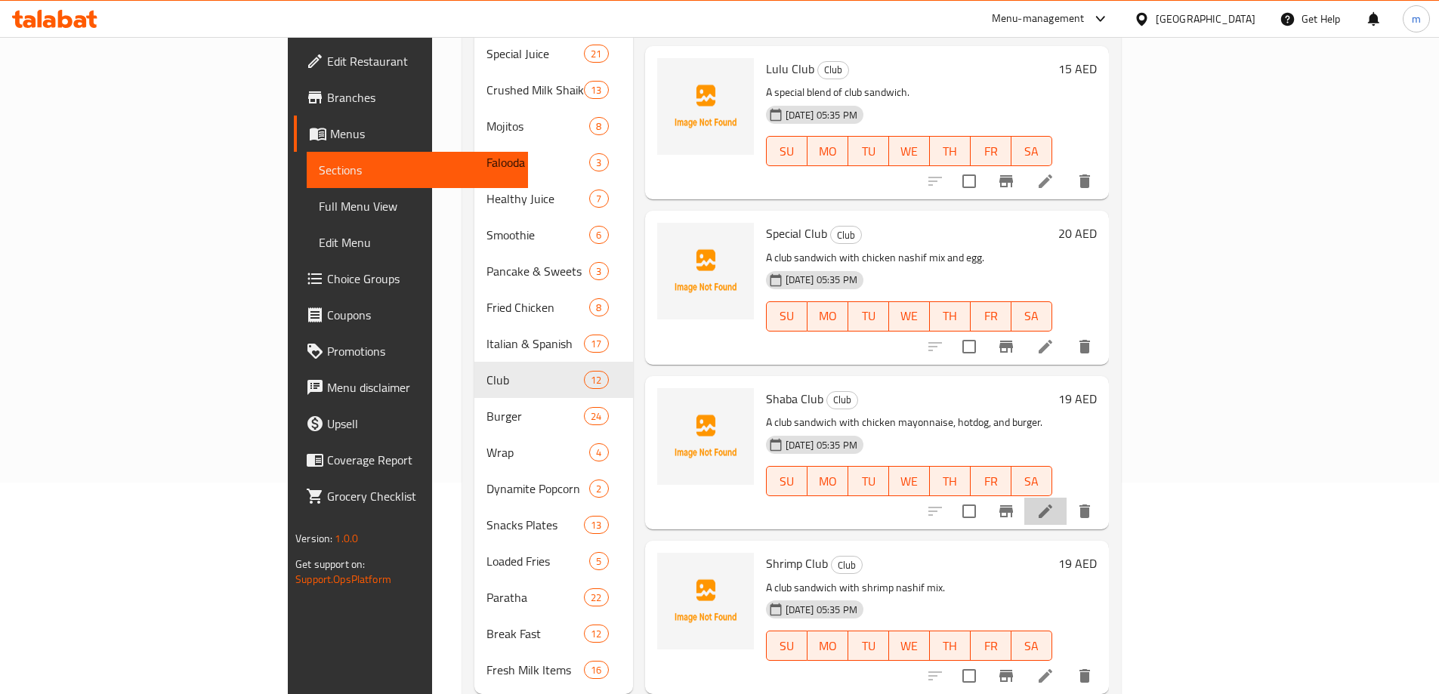
click at [1067, 498] on li at bounding box center [1045, 511] width 42 height 27
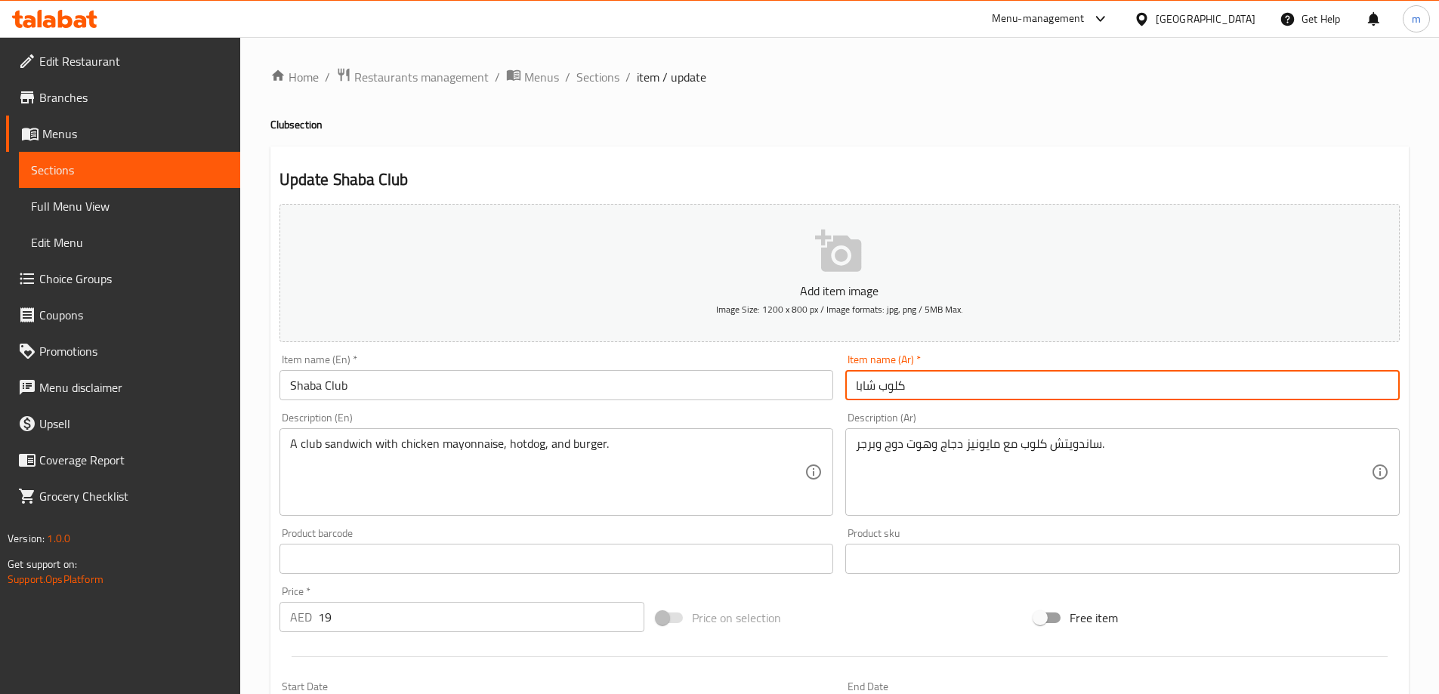
click at [869, 388] on input "كلوب شابا" at bounding box center [1122, 385] width 555 height 30
click at [861, 381] on input "كلوب شباب" at bounding box center [1122, 385] width 555 height 30
drag, startPoint x: 859, startPoint y: 384, endPoint x: 837, endPoint y: 392, distance: 23.4
click at [837, 392] on div "Add item image Image Size: 1200 x 800 px / Image formats: jpg, png / 5MB Max. I…" at bounding box center [839, 523] width 1133 height 651
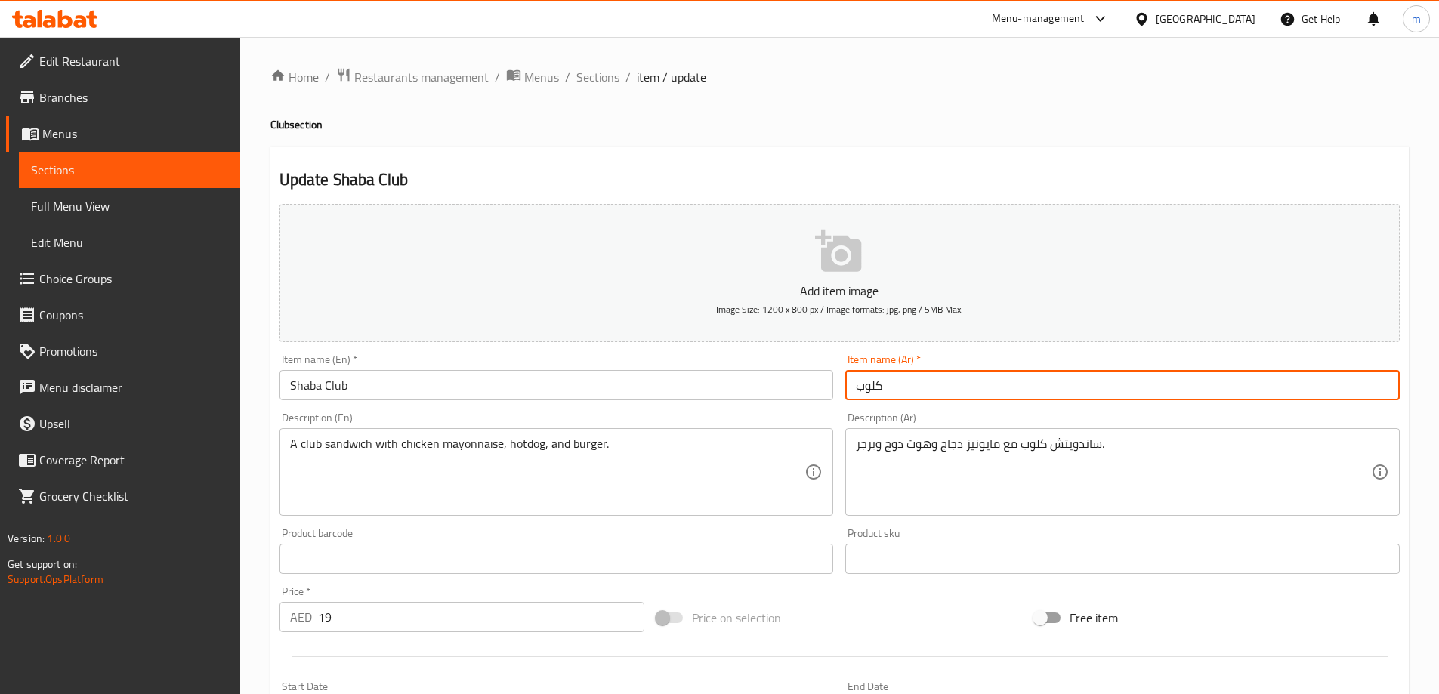
click at [854, 389] on input "كلوب" at bounding box center [1122, 385] width 555 height 30
paste input "شباب"
type input "كلوب شباب"
click at [820, 394] on input "Shaba Club" at bounding box center [557, 385] width 555 height 30
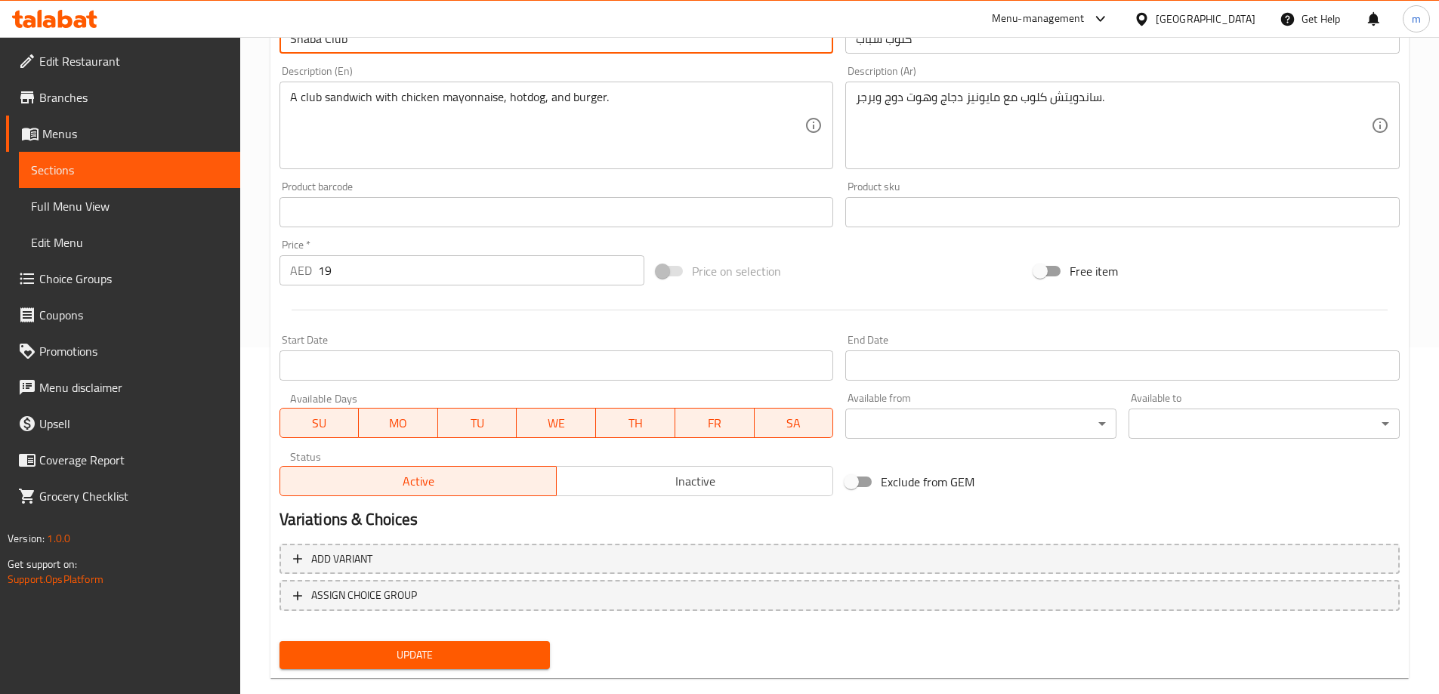
scroll to position [373, 0]
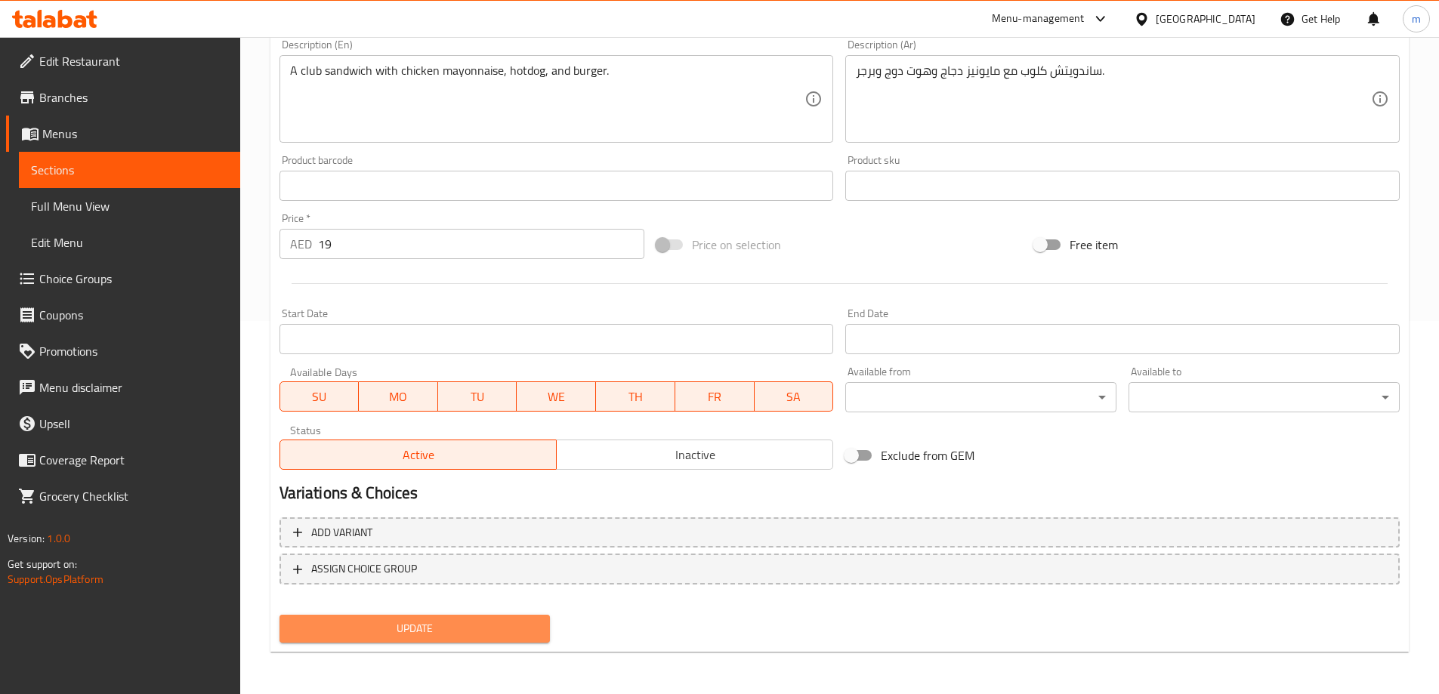
click at [508, 616] on button "Update" at bounding box center [415, 629] width 271 height 28
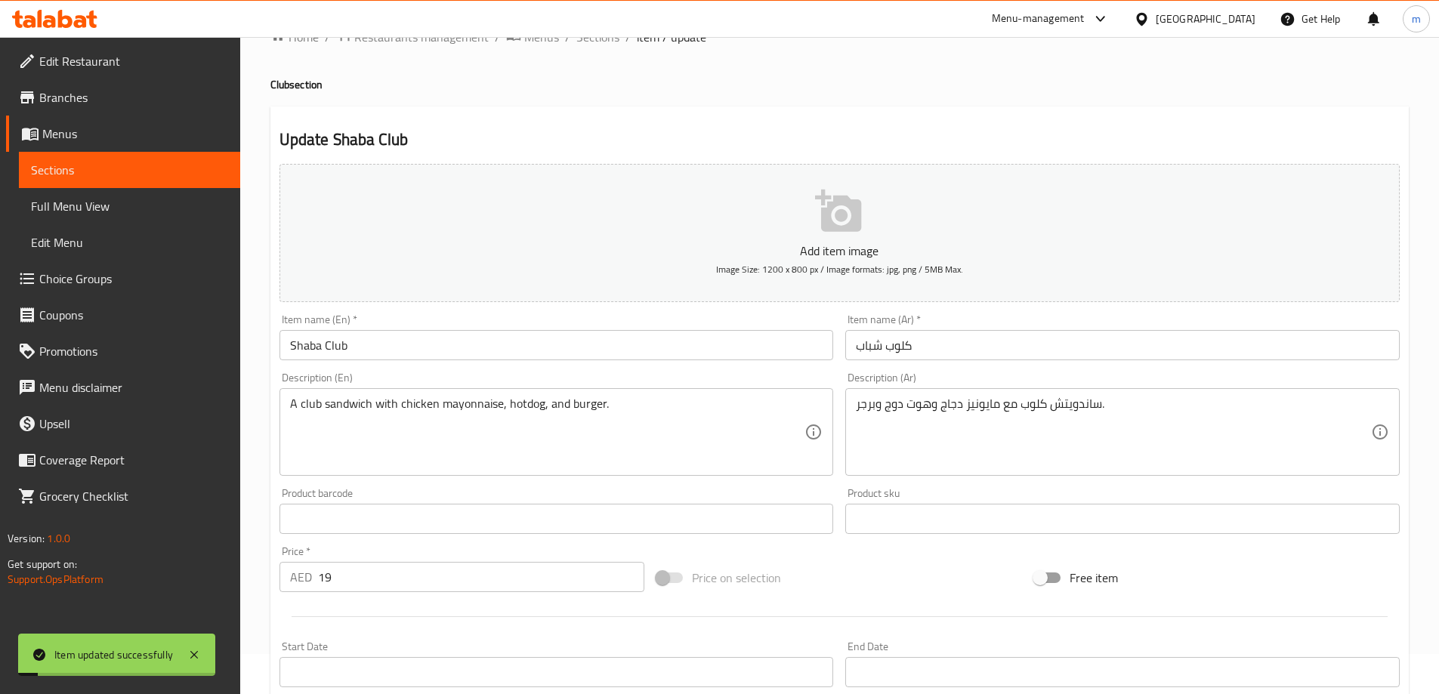
scroll to position [0, 0]
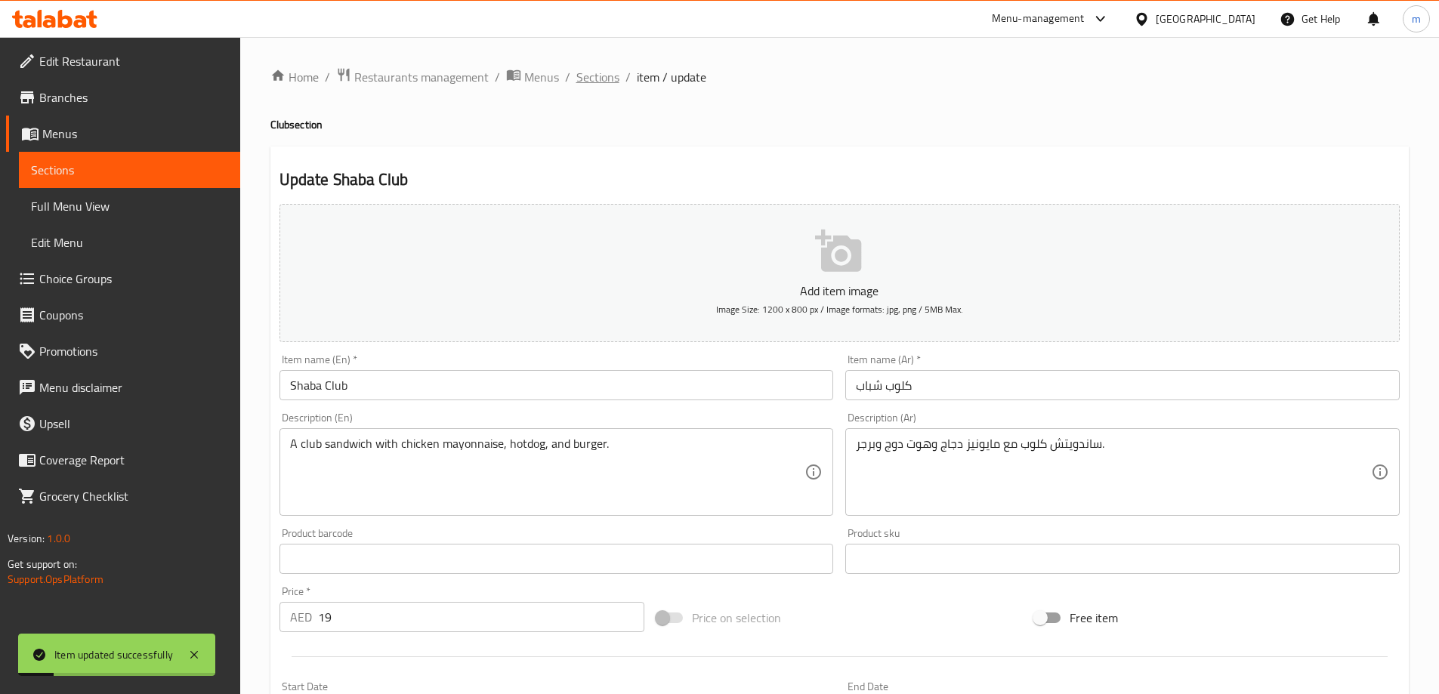
click at [611, 80] on span "Sections" at bounding box center [597, 77] width 43 height 18
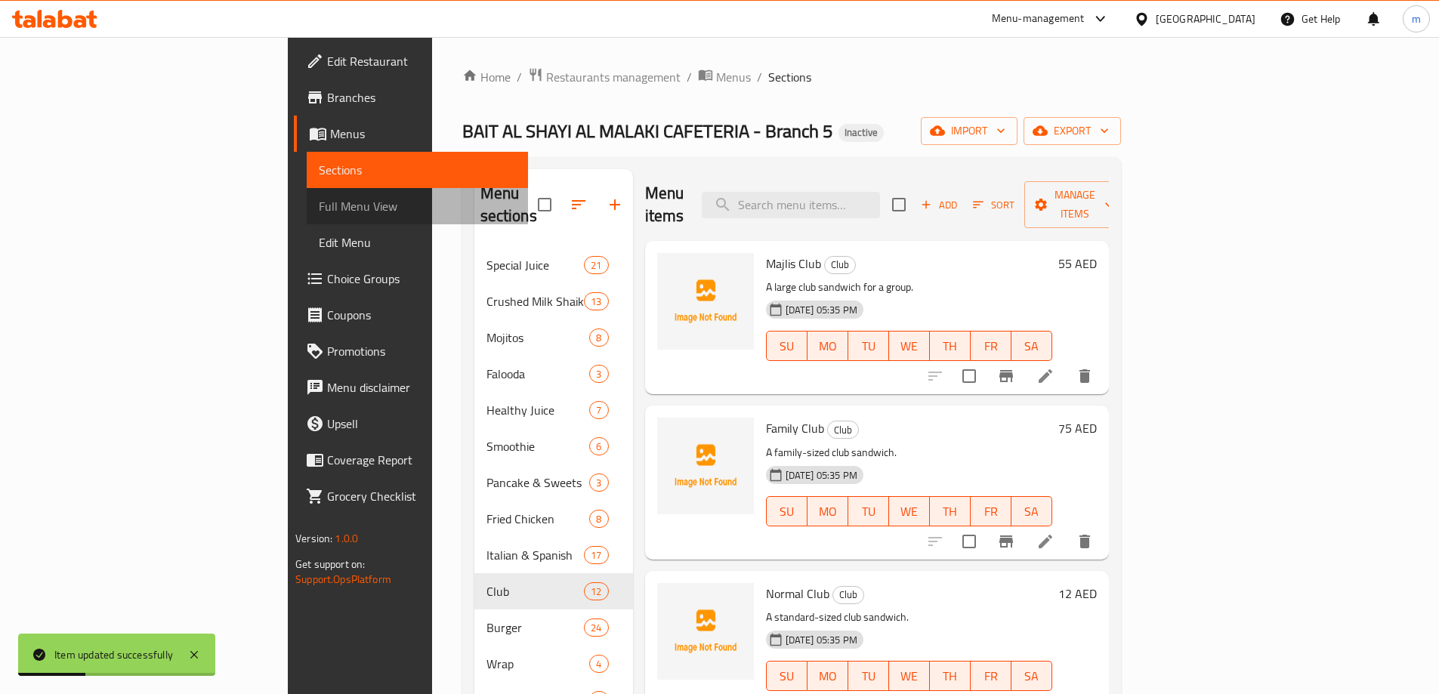
click at [319, 199] on span "Full Menu View" at bounding box center [417, 206] width 197 height 18
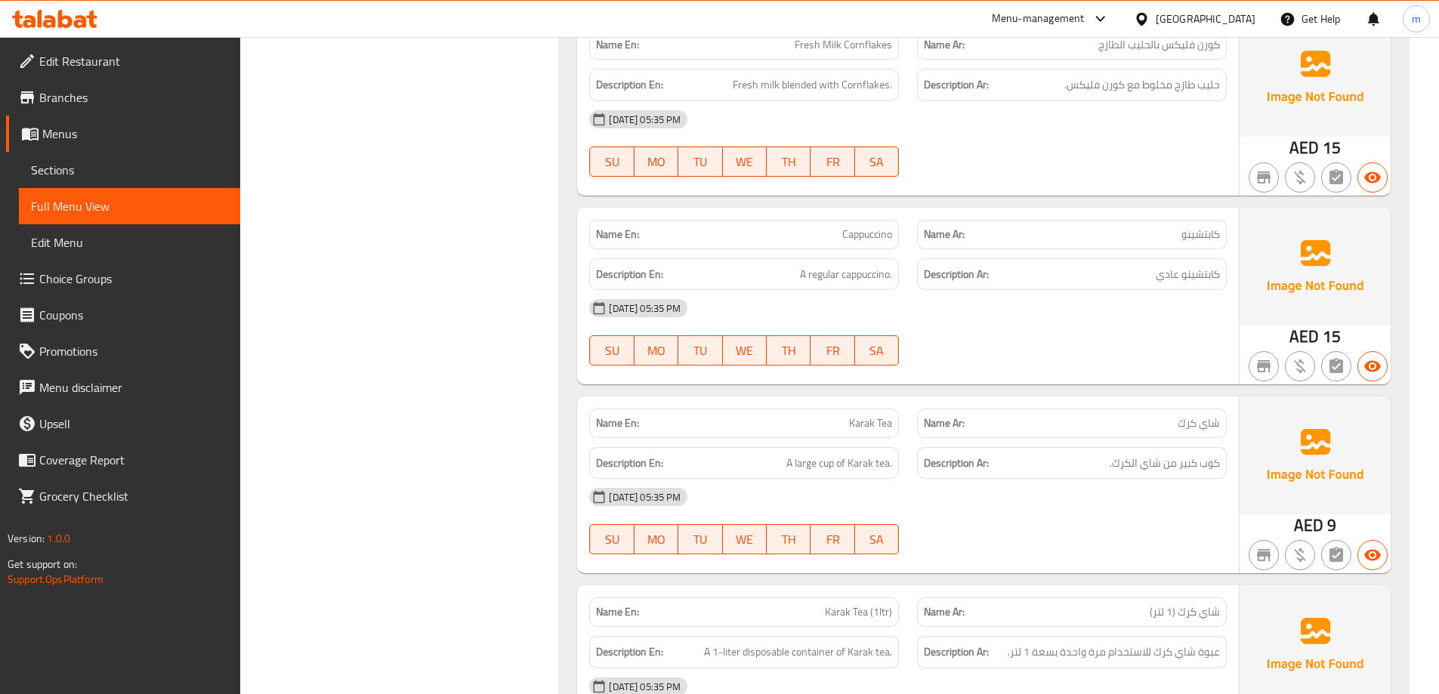
scroll to position [37906, 0]
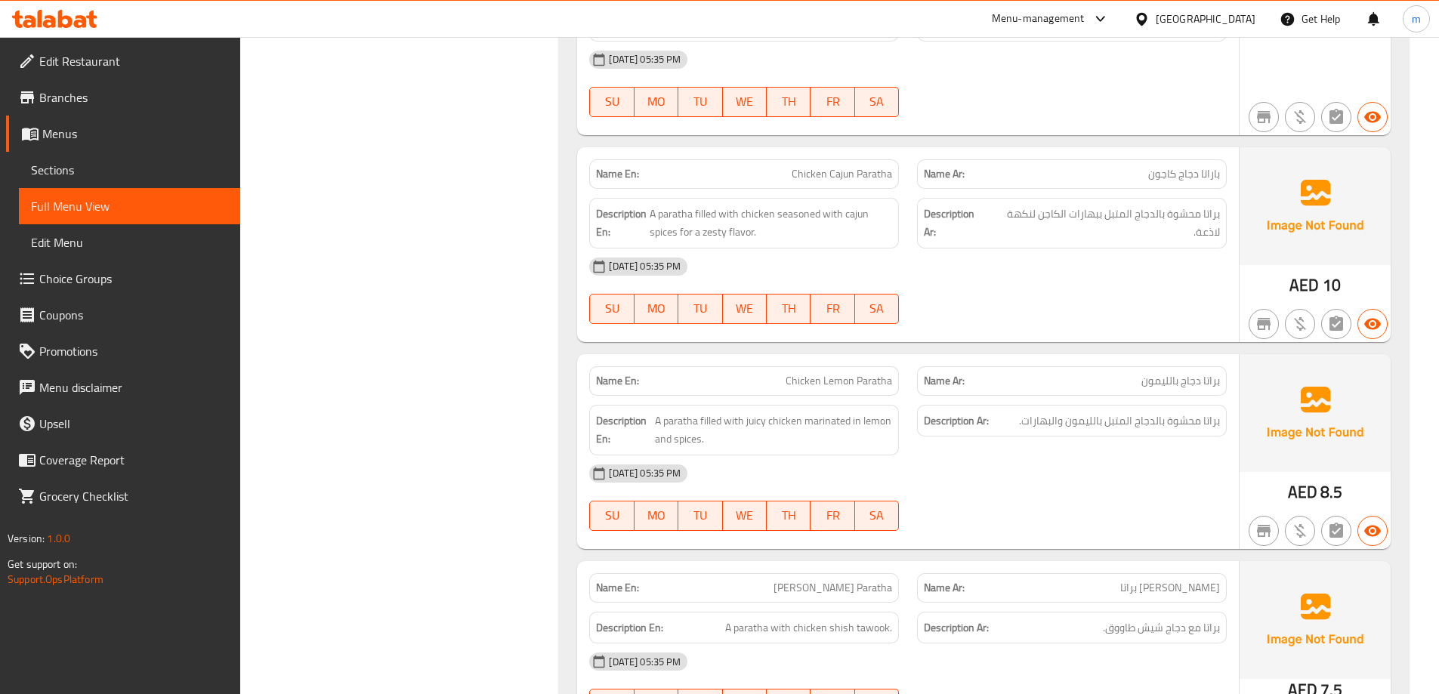
scroll to position [756, 0]
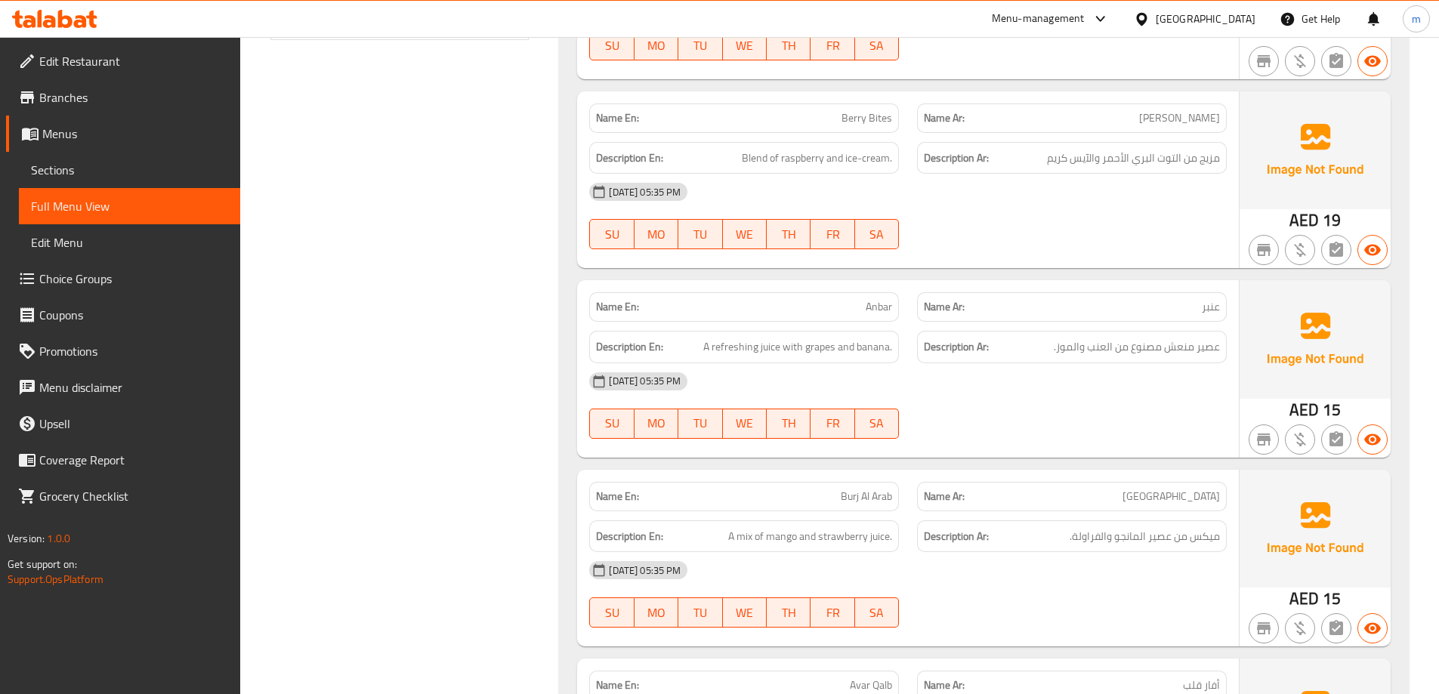
click at [1150, 258] on div at bounding box center [1072, 249] width 328 height 18
click at [1197, 160] on span "مزيج من التوت البري الأحمر والآيس كريم" at bounding box center [1133, 158] width 173 height 19
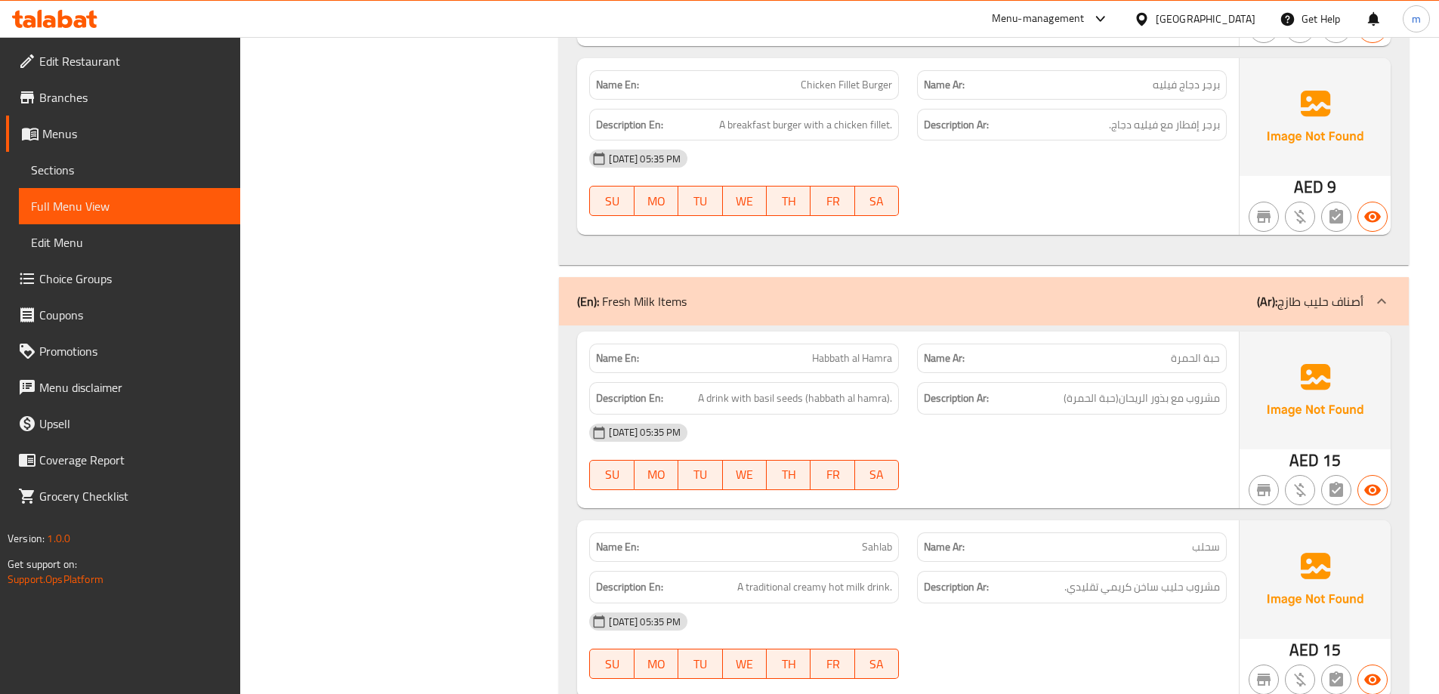
scroll to position [34652, 0]
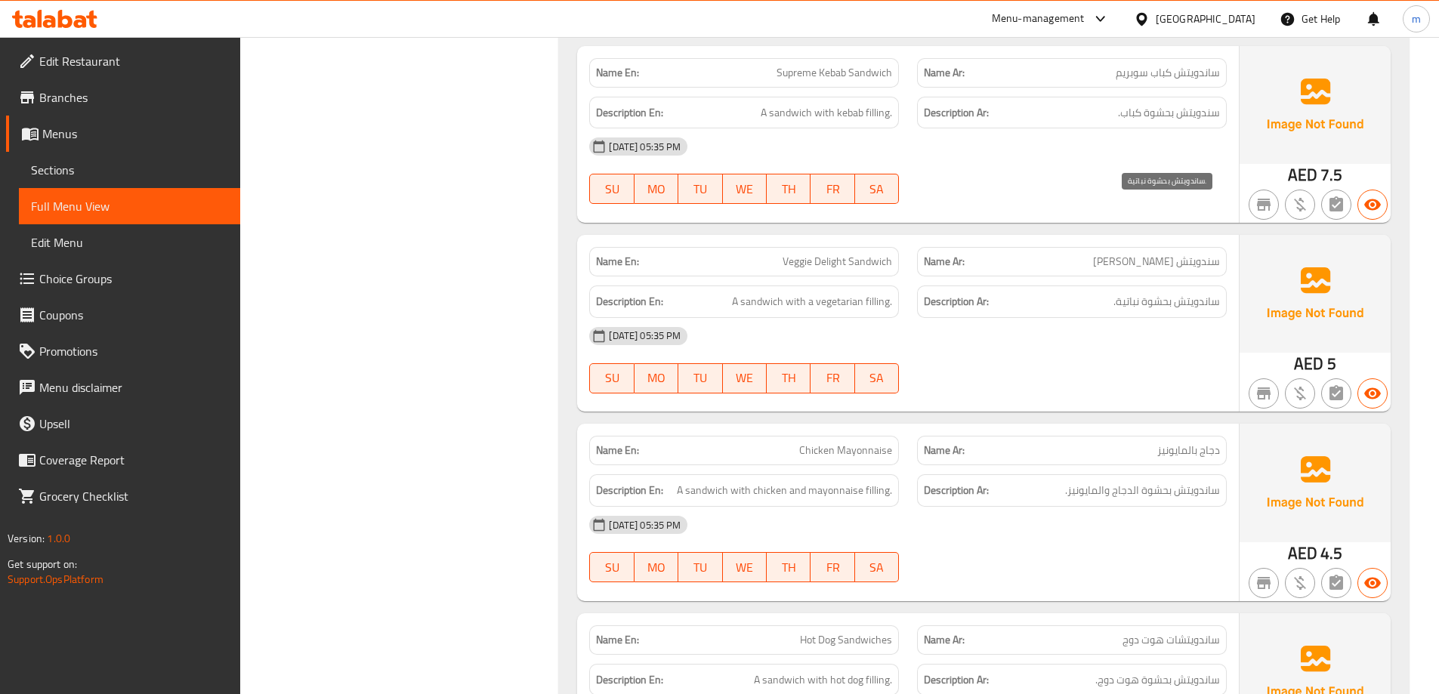
click at [1218, 292] on span "ساندويتش بحشوة نباتية." at bounding box center [1167, 301] width 107 height 19
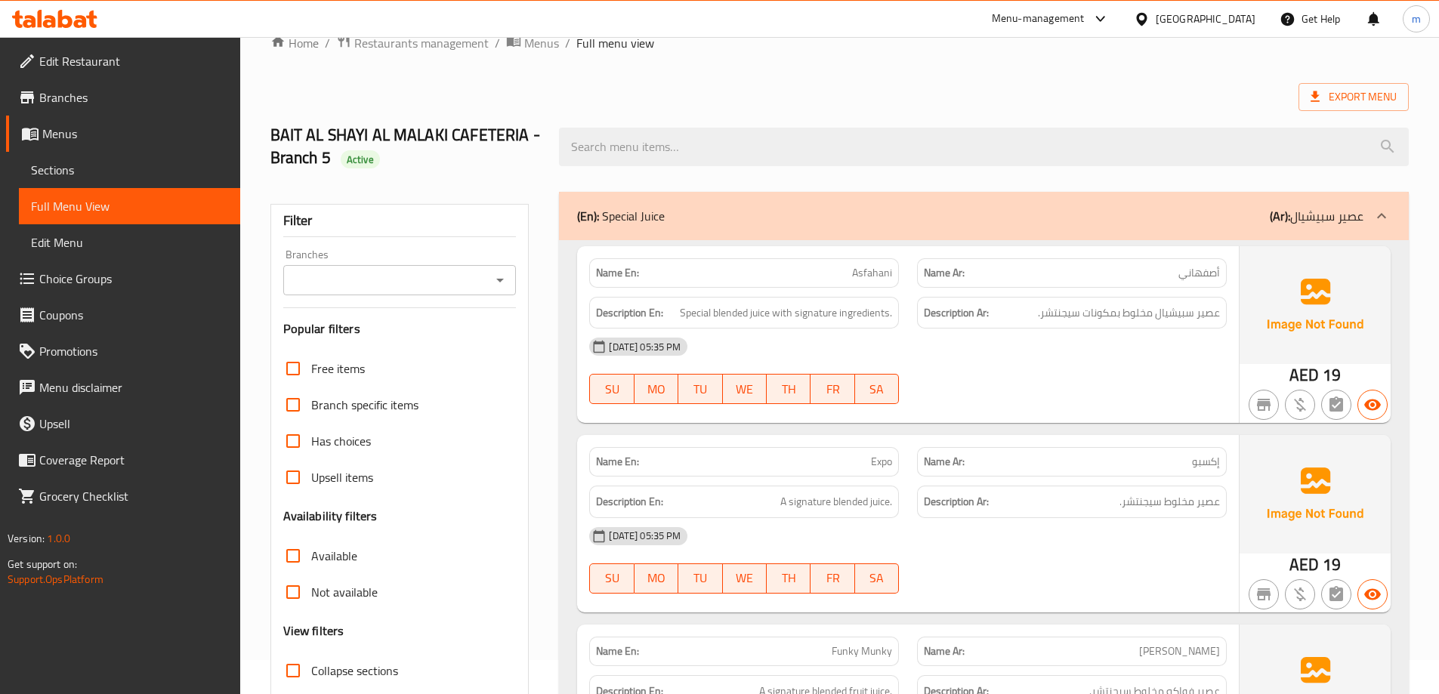
scroll to position [0, 0]
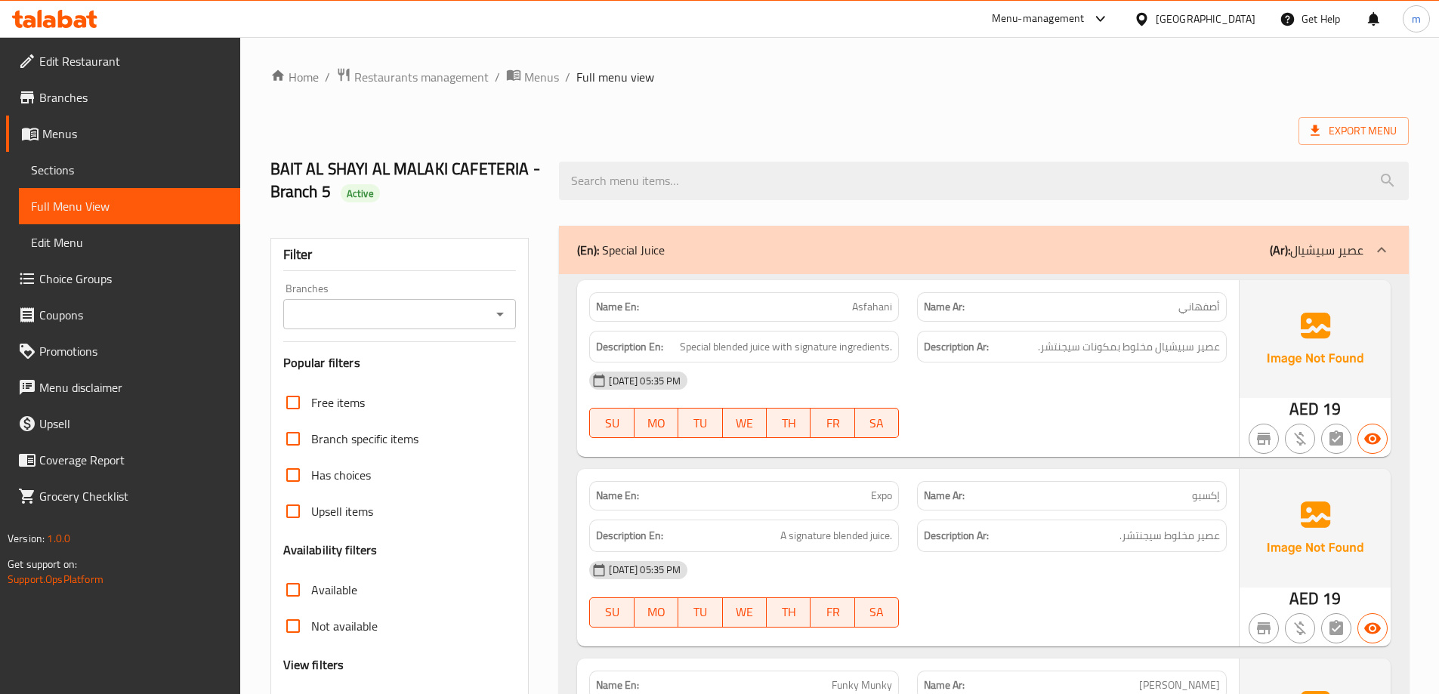
click at [91, 201] on span "Full Menu View" at bounding box center [129, 206] width 197 height 18
click at [99, 173] on span "Sections" at bounding box center [129, 170] width 197 height 18
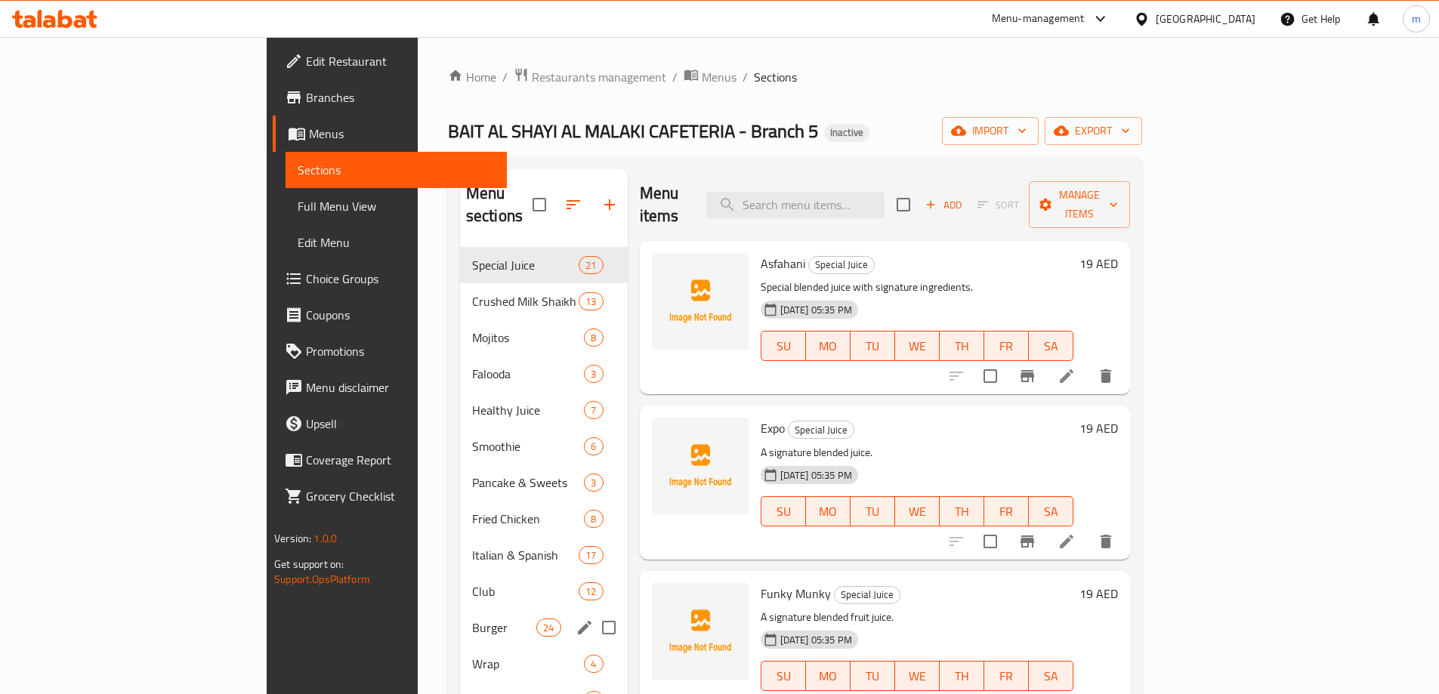
scroll to position [231, 0]
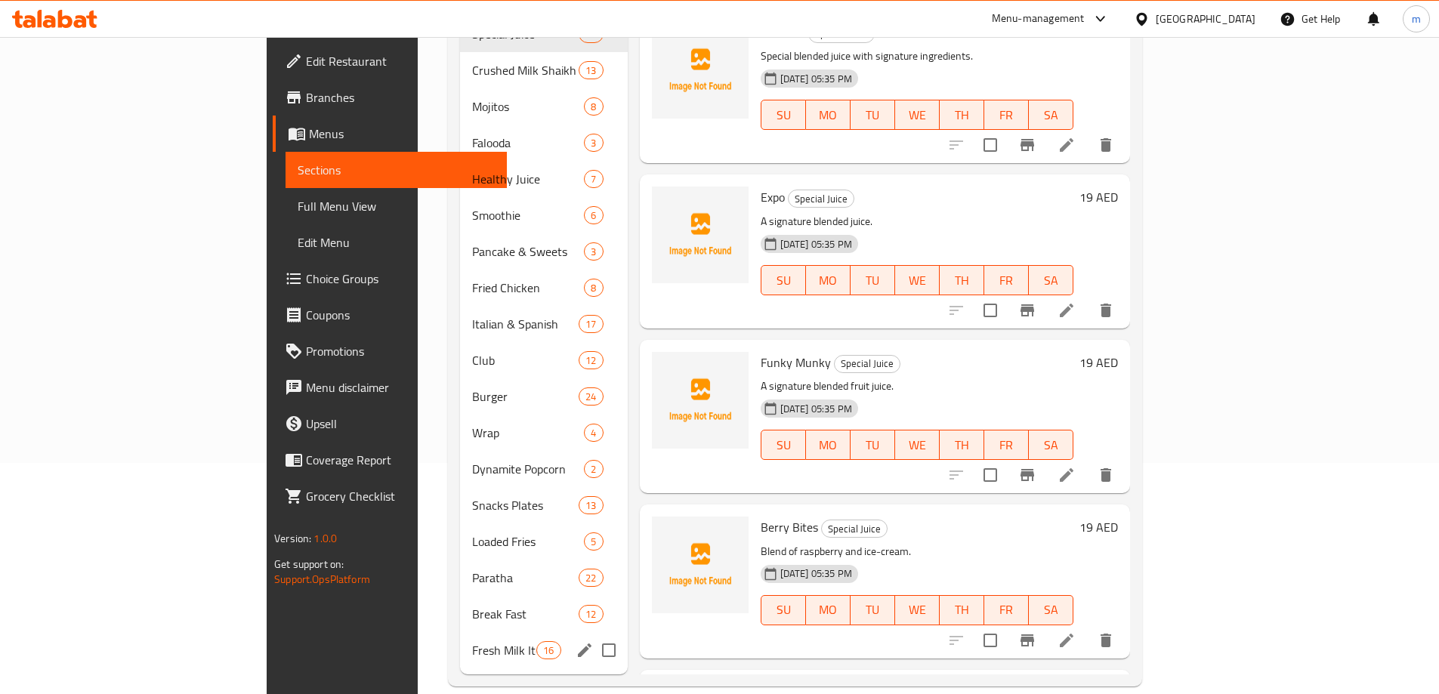
click at [472, 641] on span "Fresh Milk Items" at bounding box center [504, 650] width 64 height 18
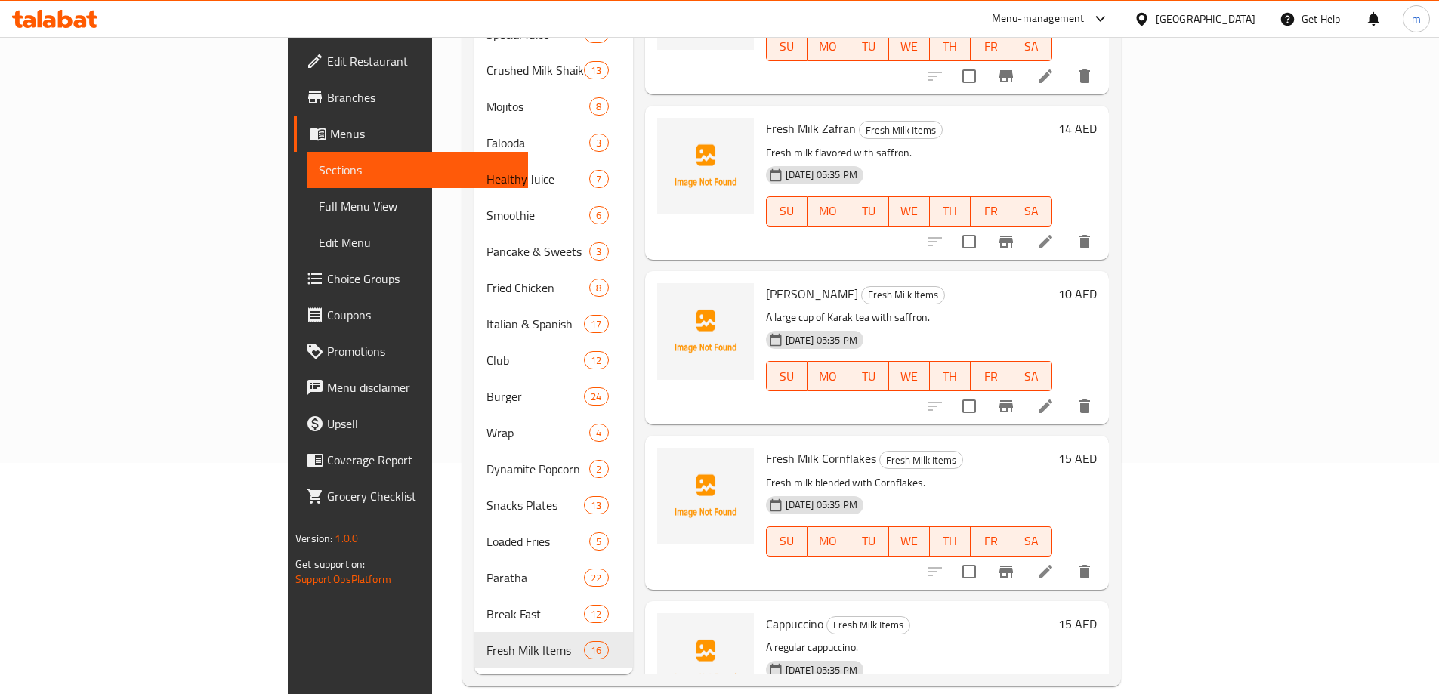
scroll to position [1964, 0]
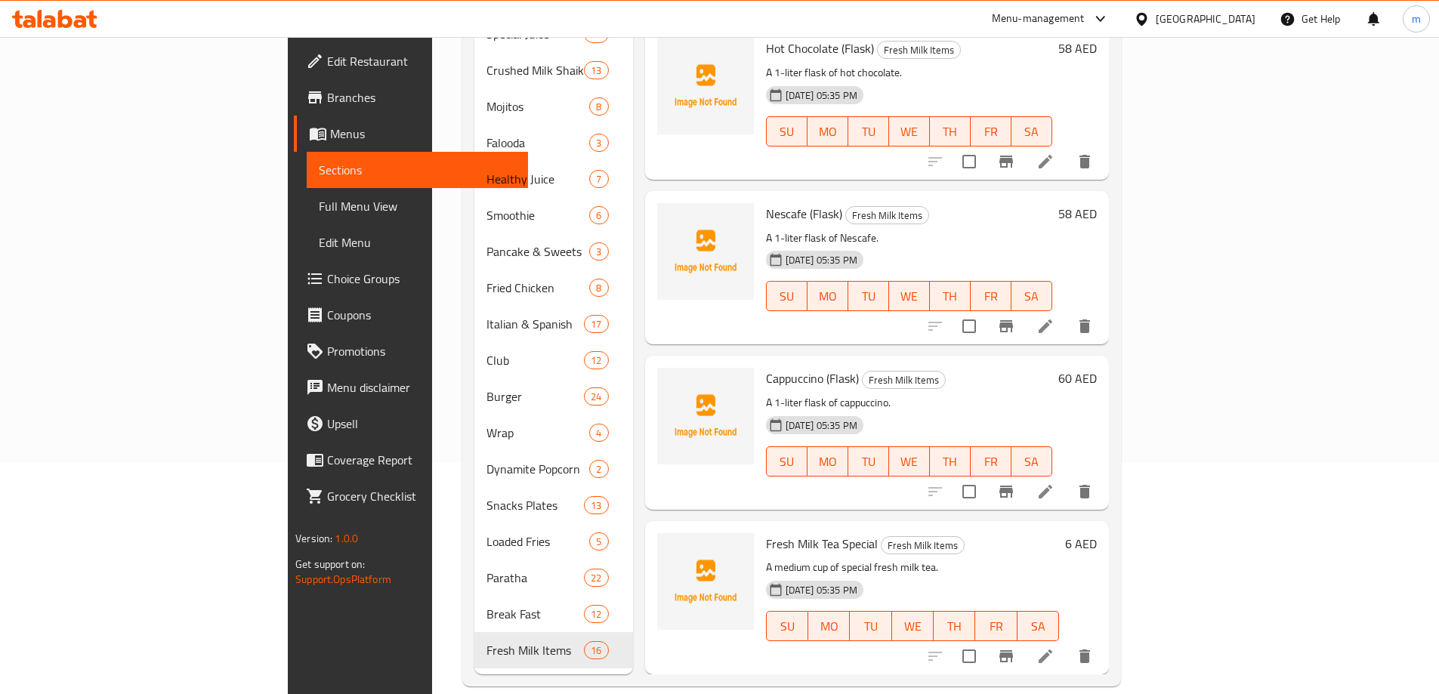
click at [850, 558] on p "A medium cup of special fresh milk tea." at bounding box center [912, 567] width 293 height 19
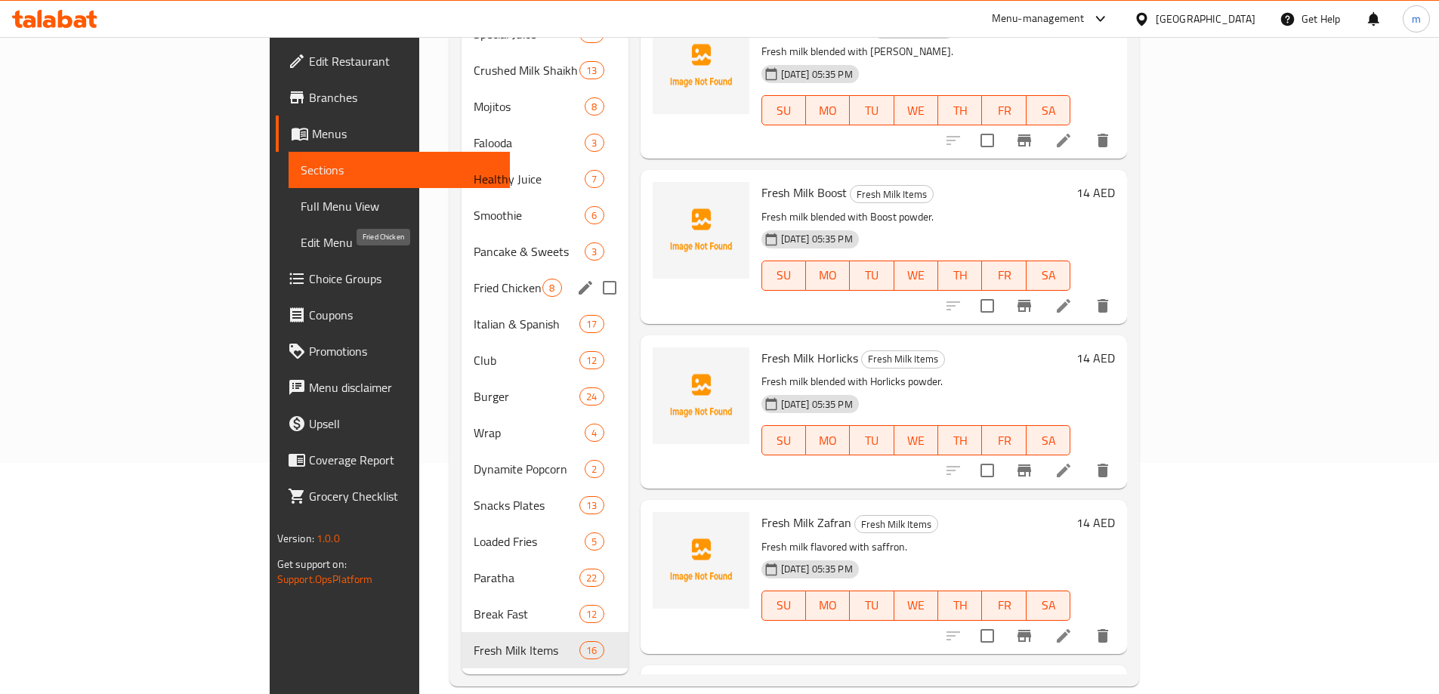
scroll to position [327, 0]
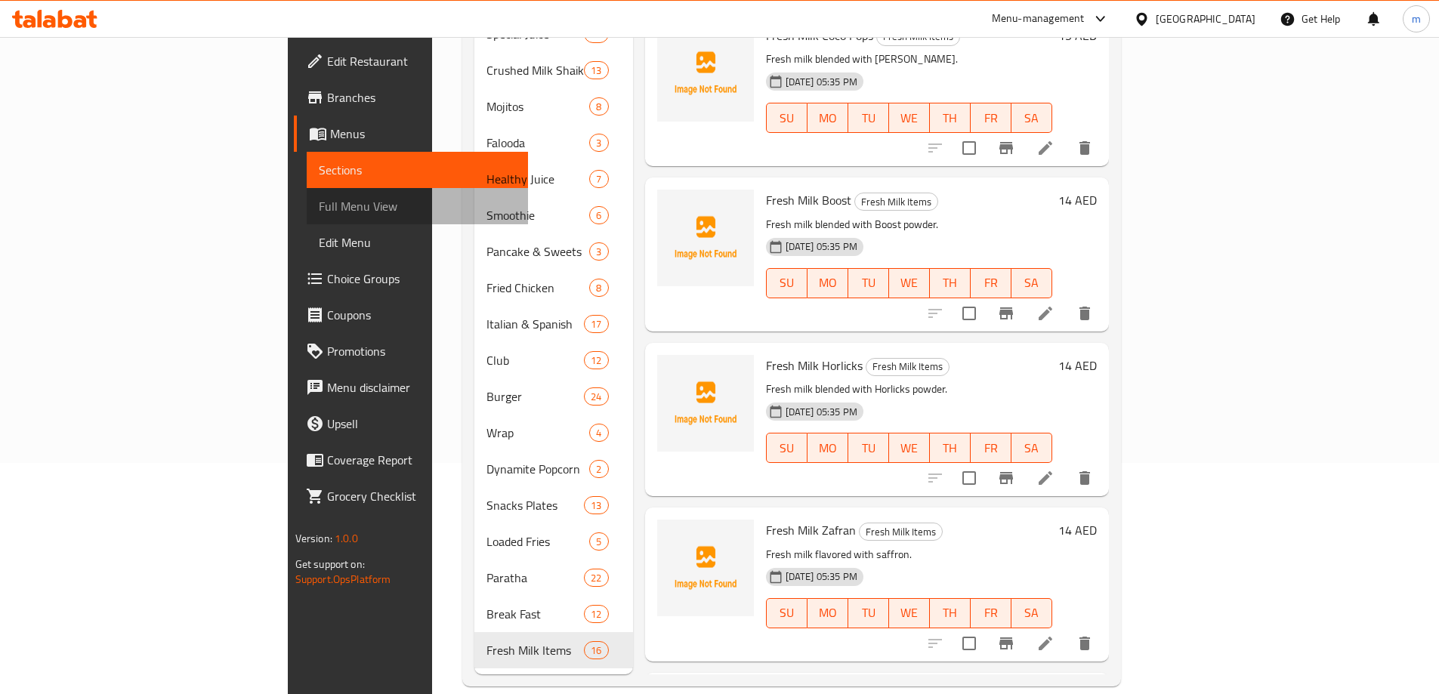
click at [307, 190] on link "Full Menu View" at bounding box center [417, 206] width 221 height 36
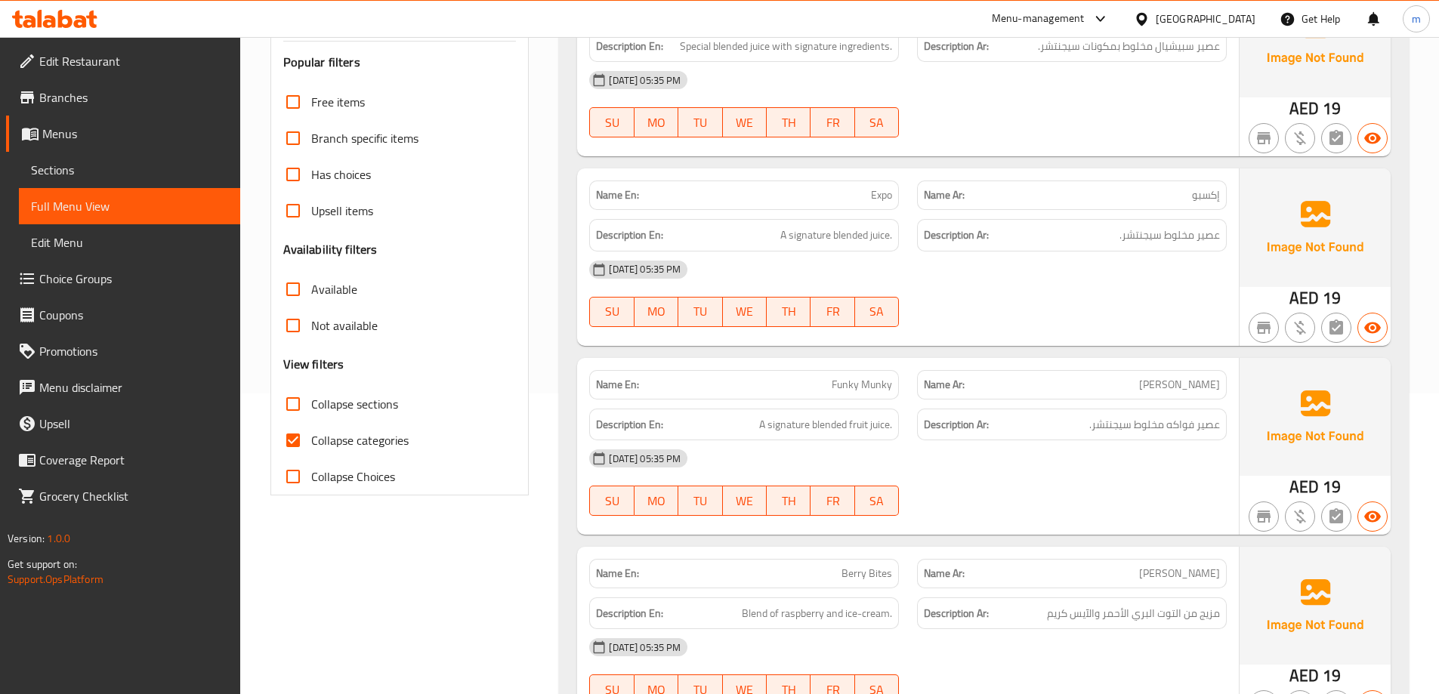
scroll to position [327, 0]
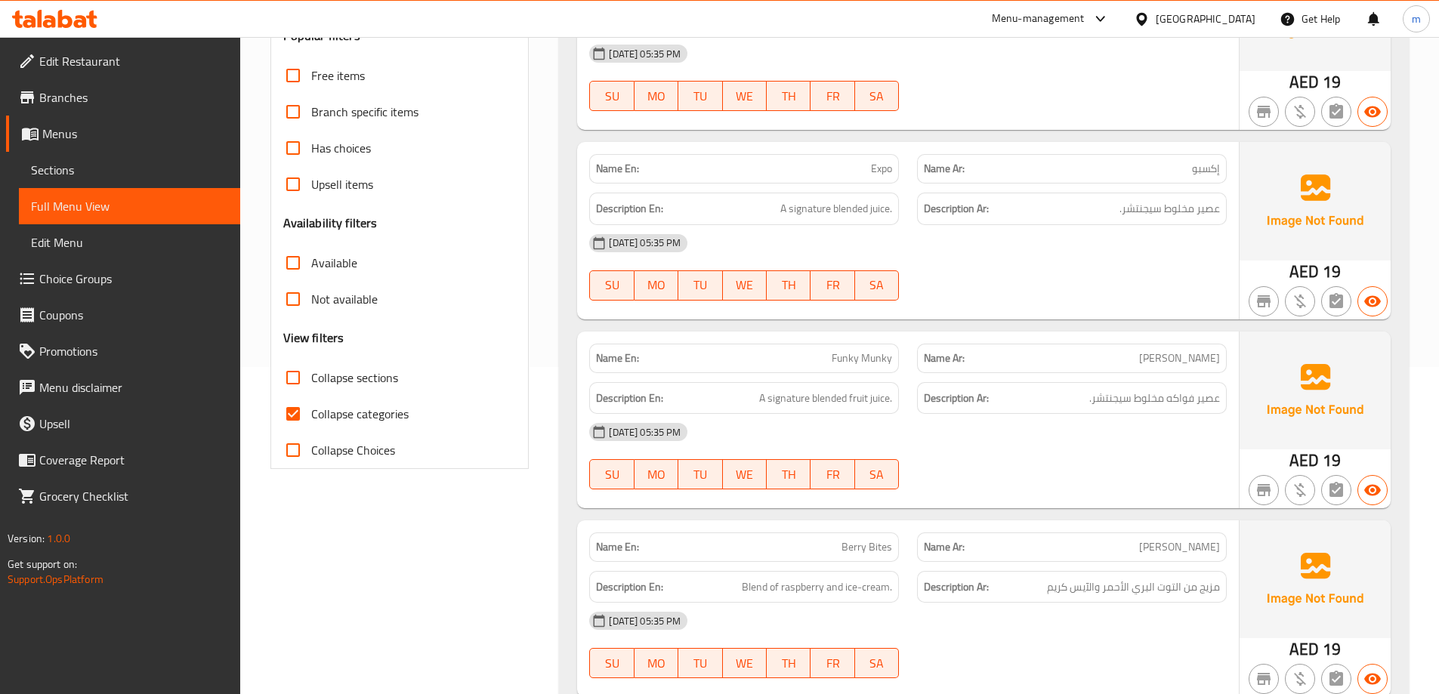
click at [393, 407] on span "Collapse categories" at bounding box center [359, 414] width 97 height 18
click at [311, 407] on input "Collapse categories" at bounding box center [293, 414] width 36 height 36
checkbox input "false"
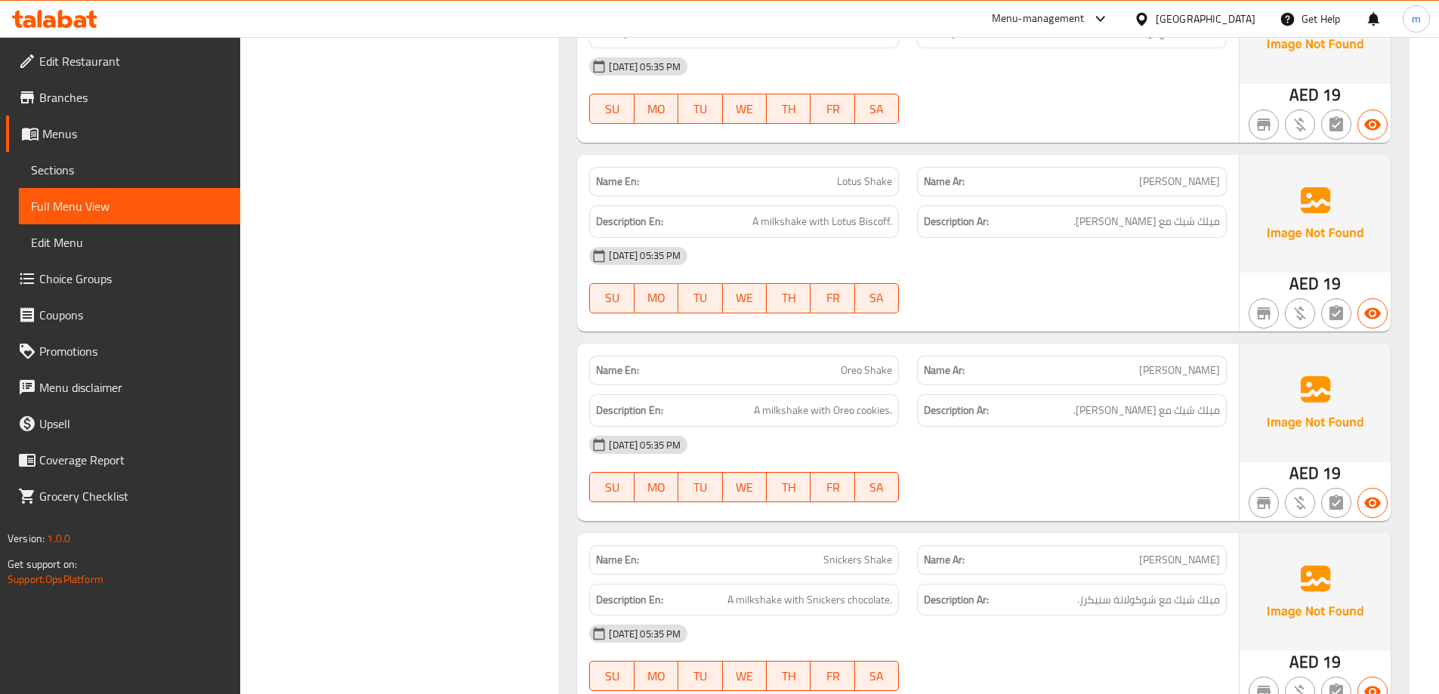
scroll to position [5238, 0]
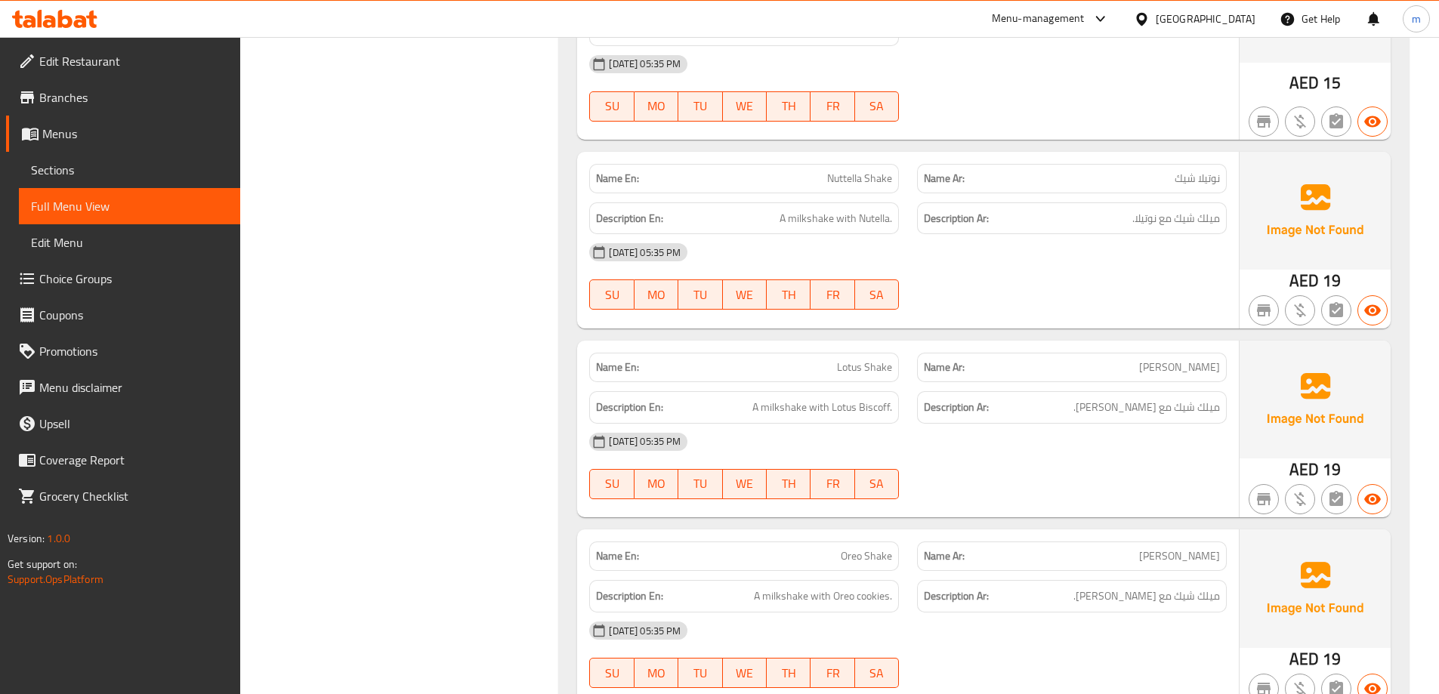
drag, startPoint x: 1080, startPoint y: 251, endPoint x: 1077, endPoint y: 261, distance: 10.3
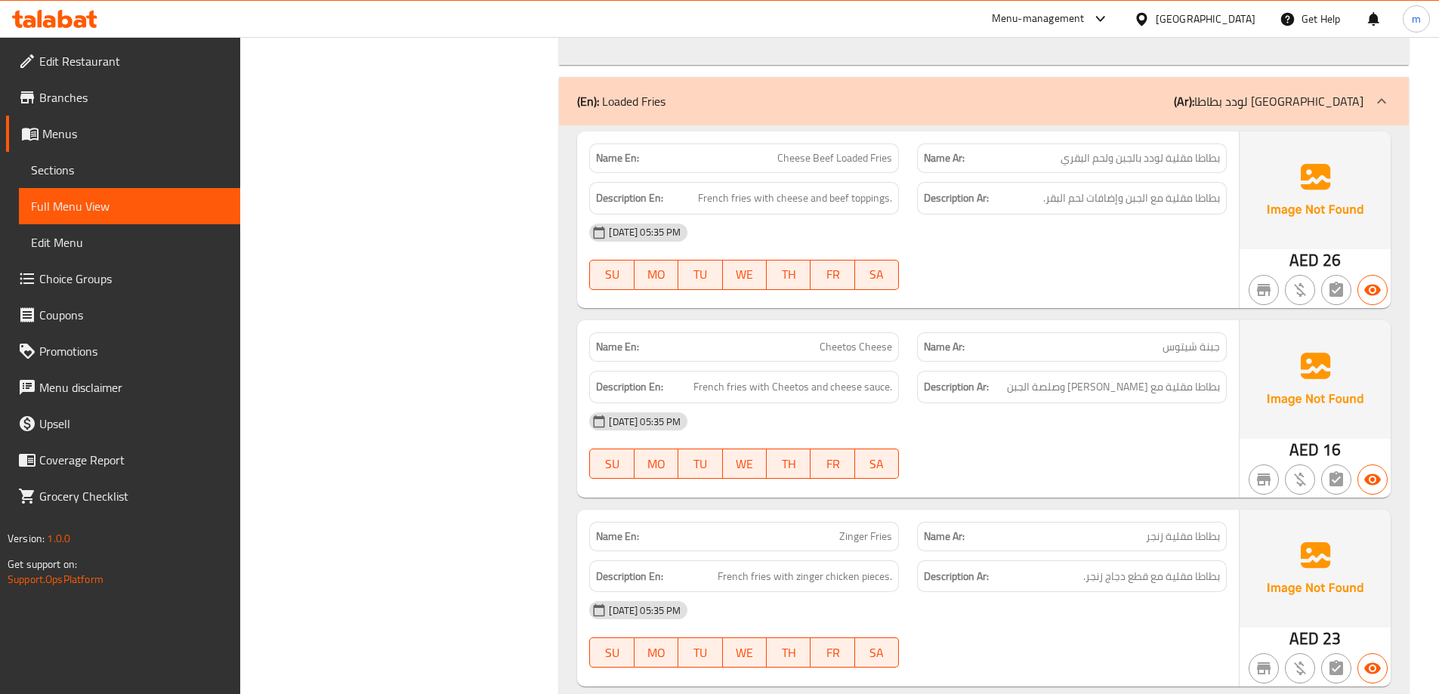
scroll to position [29460, 0]
